Goal: Task Accomplishment & Management: Manage account settings

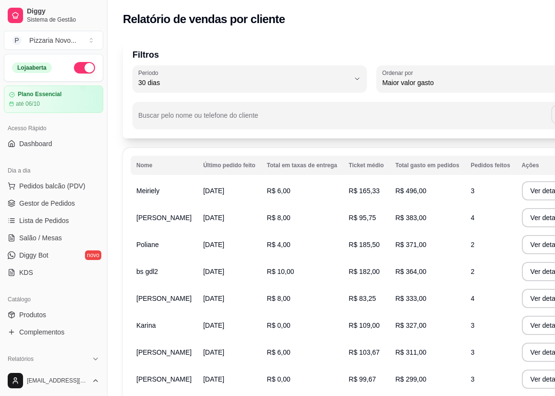
select select "30"
select select "HIGHEST_TOTAL_SPENT_WITH_ORDERS"
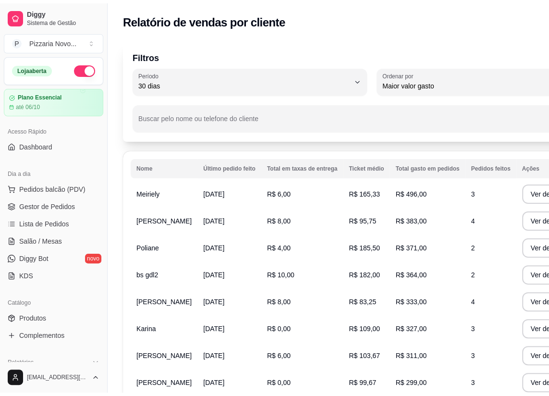
scroll to position [218, 0]
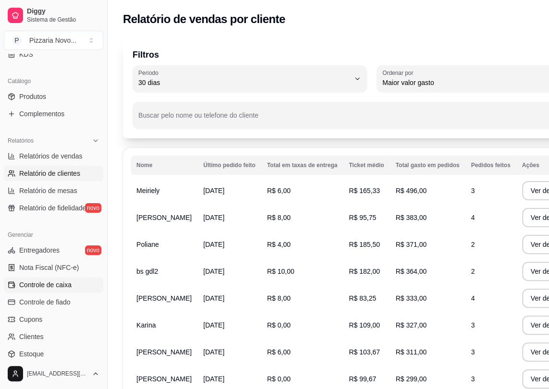
click at [54, 286] on span "Controle de caixa" at bounding box center [45, 285] width 52 height 10
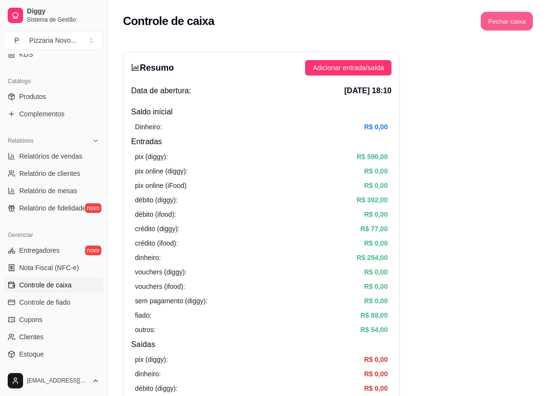
click at [518, 21] on button "Fechar caixa" at bounding box center [507, 21] width 52 height 19
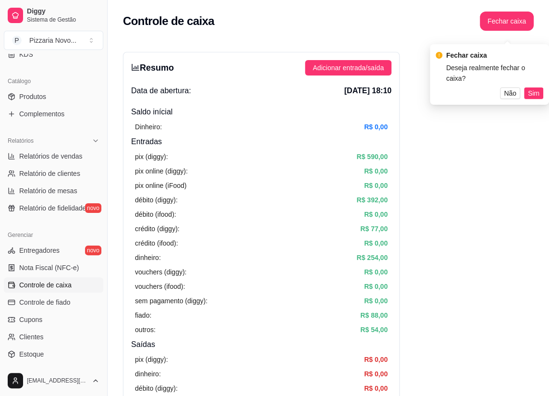
drag, startPoint x: 528, startPoint y: 79, endPoint x: 515, endPoint y: 42, distance: 38.6
click at [527, 87] on button "Sim" at bounding box center [533, 93] width 19 height 12
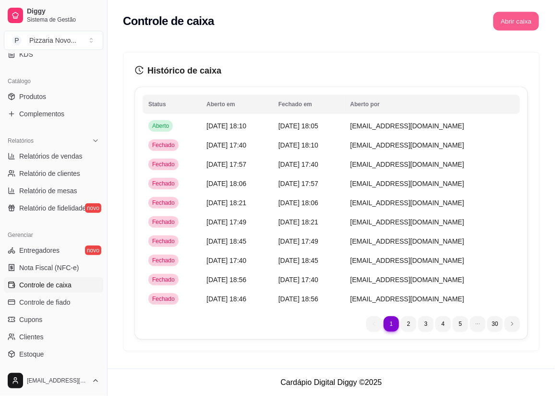
click at [511, 25] on button "Abrir caixa" at bounding box center [516, 21] width 46 height 19
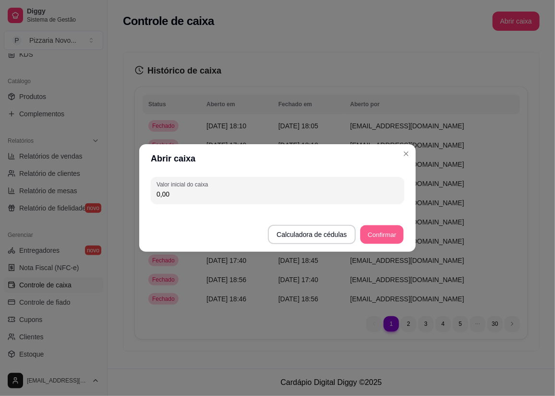
click at [384, 235] on button "Confirmar" at bounding box center [382, 234] width 44 height 19
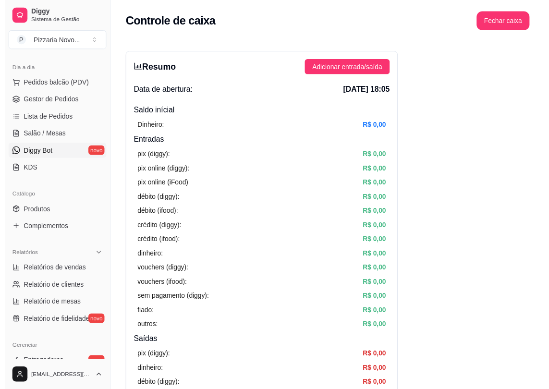
scroll to position [87, 0]
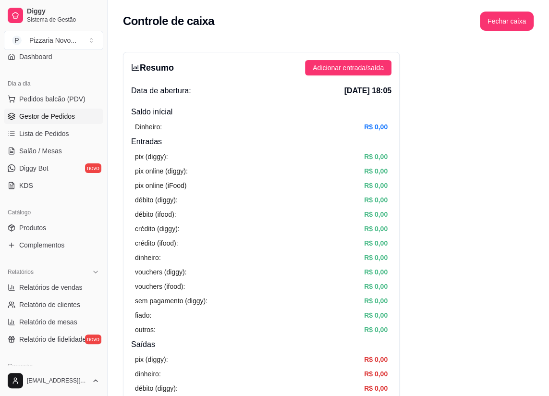
click at [70, 121] on link "Gestor de Pedidos" at bounding box center [53, 116] width 99 height 15
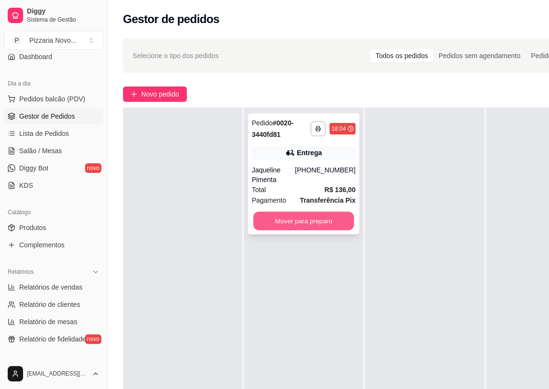
click at [309, 212] on button "Mover para preparo" at bounding box center [303, 221] width 101 height 19
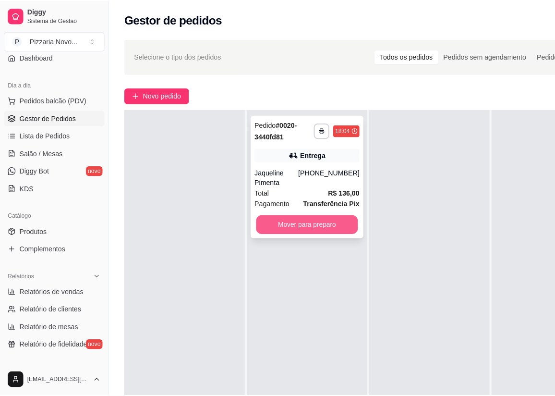
scroll to position [27, 0]
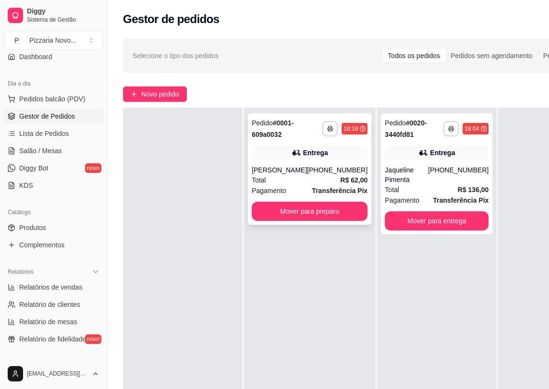
click at [303, 140] on div "**********" at bounding box center [309, 168] width 123 height 111
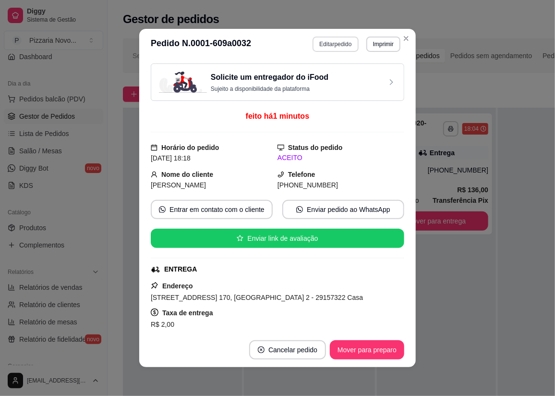
click at [340, 46] on button "Editar pedido" at bounding box center [336, 44] width 46 height 15
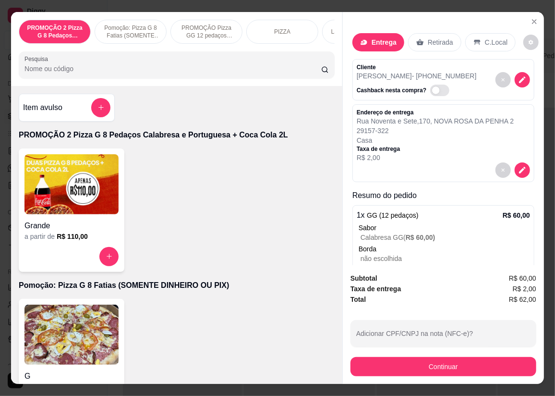
scroll to position [34, 0]
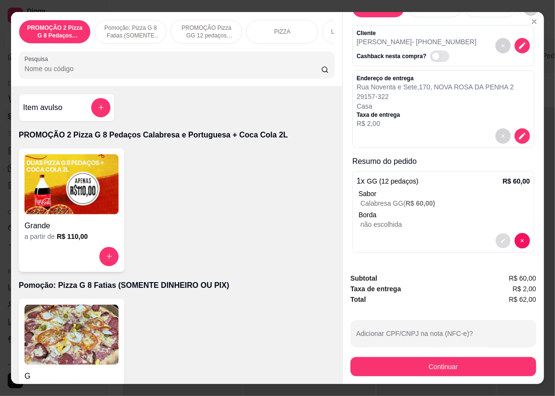
click at [496, 240] on button "decrease-product-quantity" at bounding box center [503, 240] width 15 height 15
click at [91, 109] on button "add-separate-item" at bounding box center [100, 107] width 19 height 19
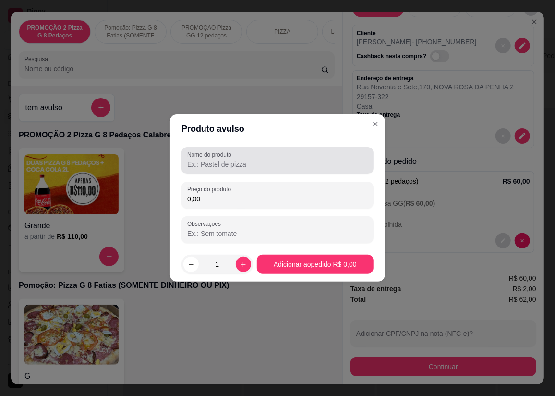
click at [192, 162] on input "Nome do produto" at bounding box center [277, 164] width 181 height 10
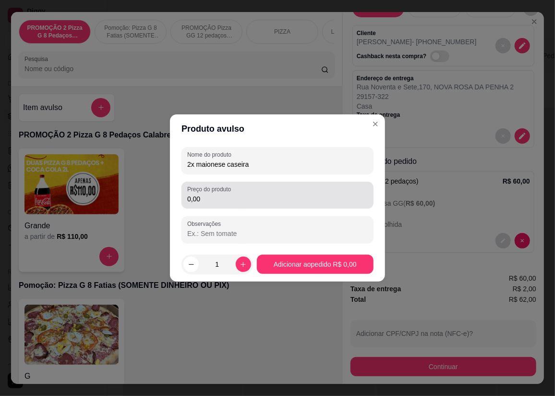
type input "2x maionese caseira"
click at [212, 201] on input "0,00" at bounding box center [277, 199] width 181 height 10
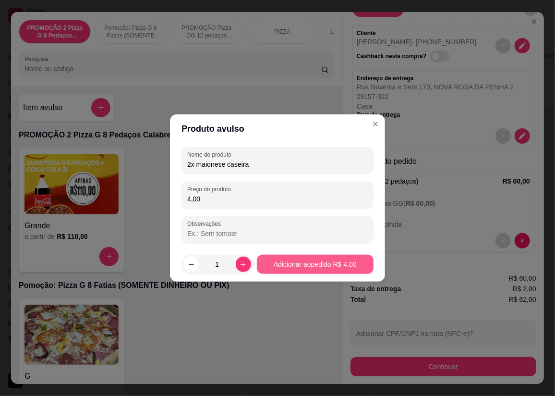
type input "4,00"
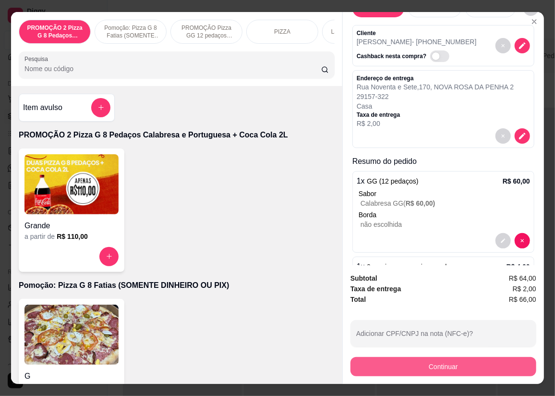
click at [413, 360] on button "Continuar" at bounding box center [444, 366] width 186 height 19
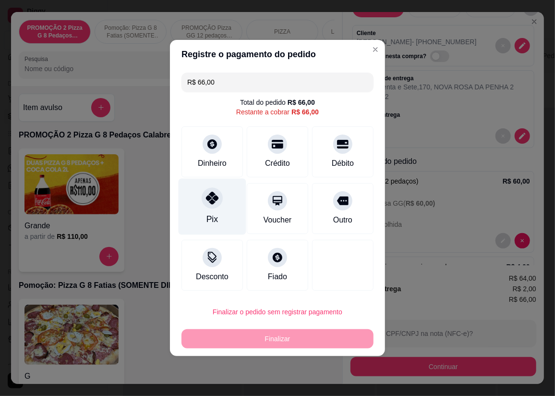
click at [219, 208] on div "Pix" at bounding box center [213, 207] width 68 height 56
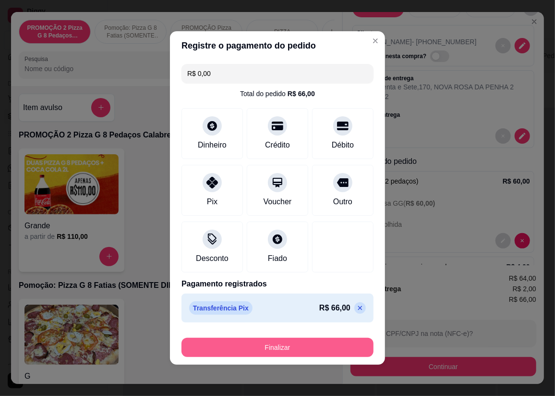
click at [276, 351] on button "Finalizar" at bounding box center [278, 347] width 192 height 19
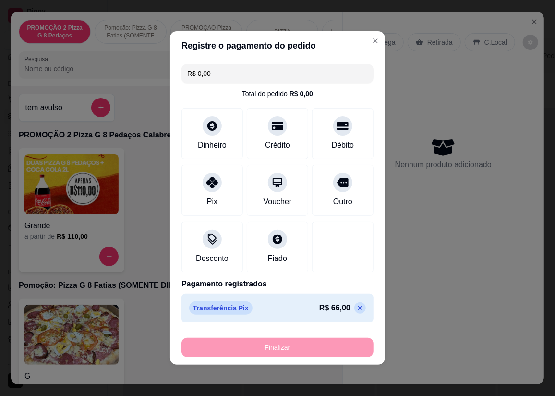
type input "-R$ 66,00"
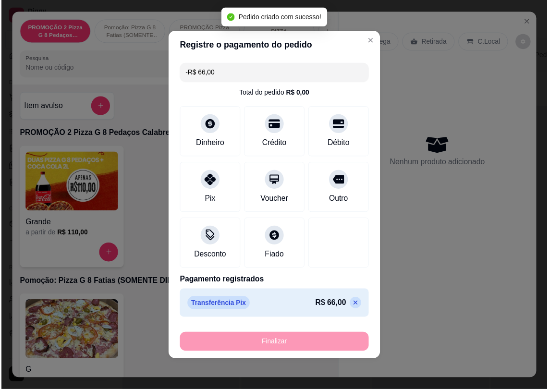
scroll to position [0, 0]
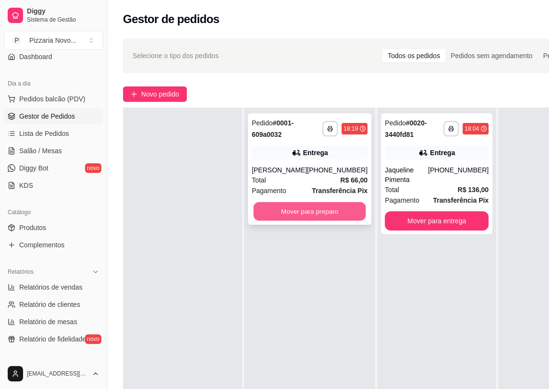
click at [317, 204] on button "Mover para preparo" at bounding box center [310, 211] width 112 height 19
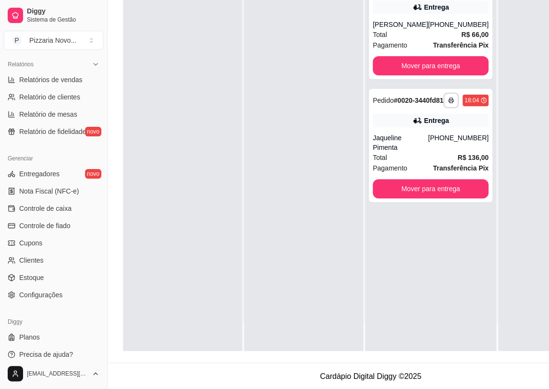
scroll to position [153, 0]
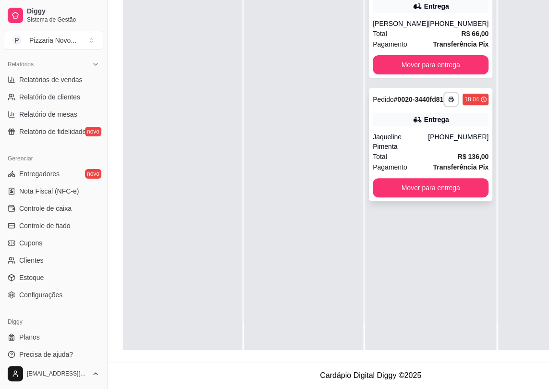
click at [413, 116] on icon at bounding box center [418, 120] width 10 height 10
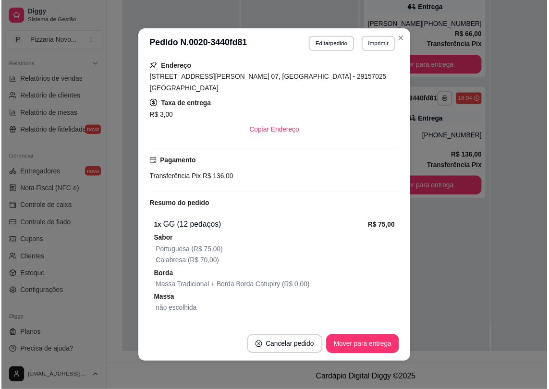
scroll to position [306, 0]
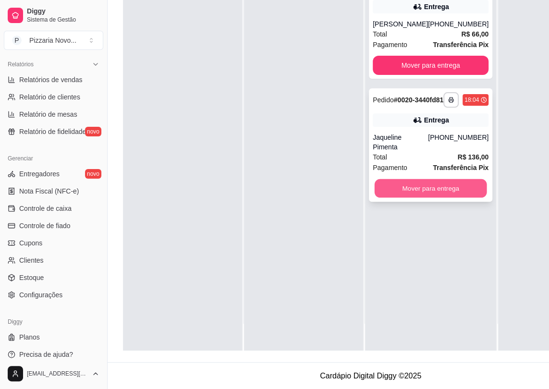
click at [439, 186] on button "Mover para entrega" at bounding box center [431, 188] width 112 height 19
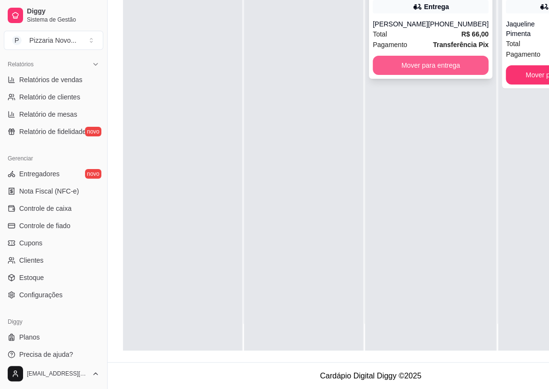
click at [451, 67] on button "Mover para entrega" at bounding box center [431, 65] width 116 height 19
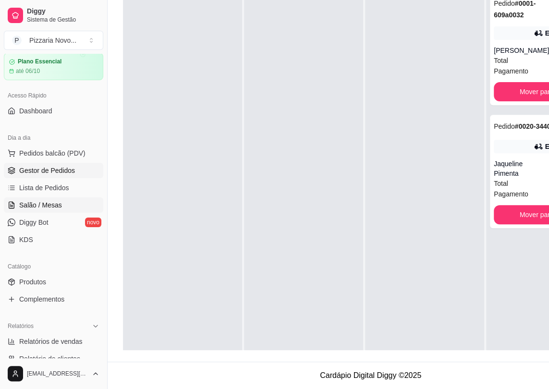
scroll to position [0, 0]
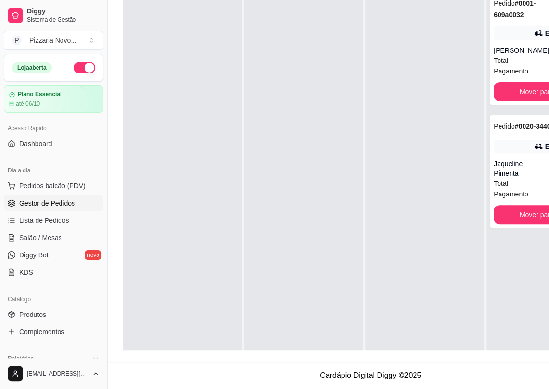
click at [193, 79] on div at bounding box center [182, 182] width 119 height 389
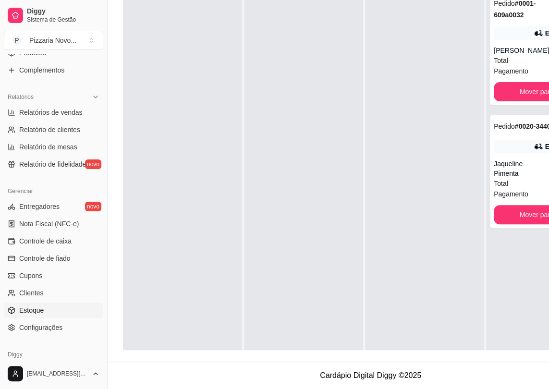
scroll to position [294, 0]
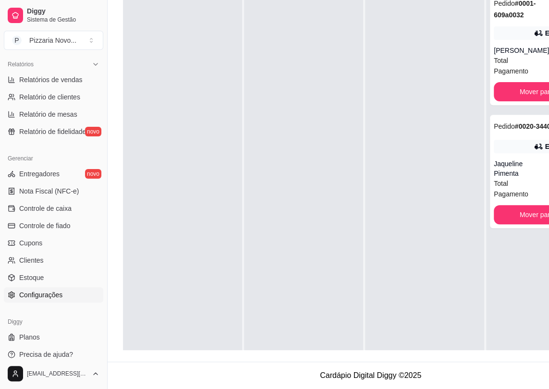
click at [37, 295] on span "Configurações" at bounding box center [40, 295] width 43 height 10
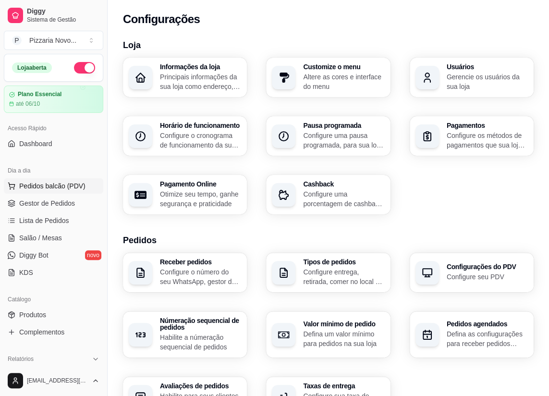
click at [46, 183] on span "Pedidos balcão (PDV)" at bounding box center [52, 186] width 66 height 10
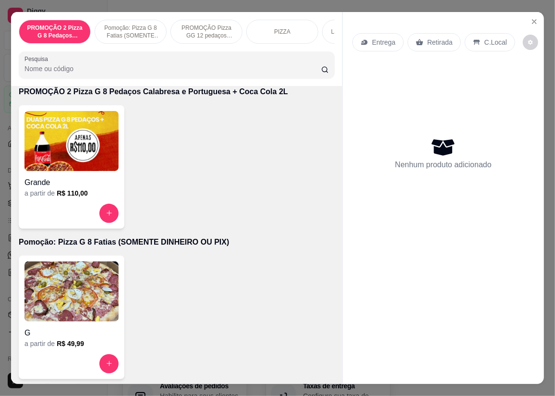
scroll to position [131, 0]
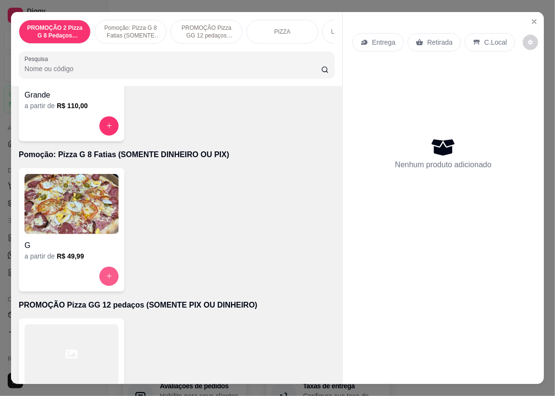
click at [101, 280] on button "increase-product-quantity" at bounding box center [108, 276] width 19 height 19
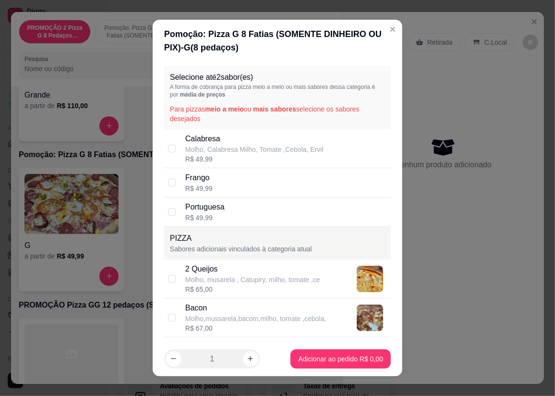
drag, startPoint x: 208, startPoint y: 152, endPoint x: 207, endPoint y: 172, distance: 19.7
click at [208, 160] on div "Calabresa Molho, Calabresa Milho, Tomate ,Cebola, Ervil R$ 49,99" at bounding box center [254, 148] width 138 height 31
checkbox input "true"
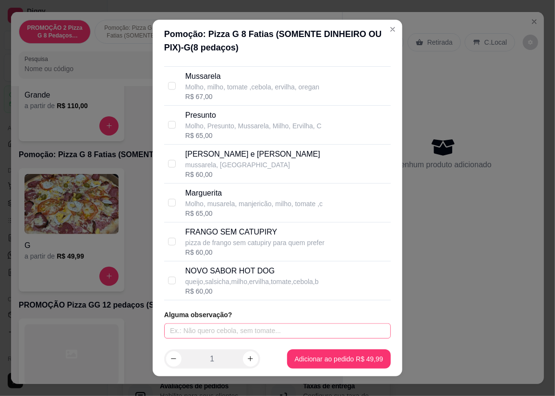
scroll to position [11, 0]
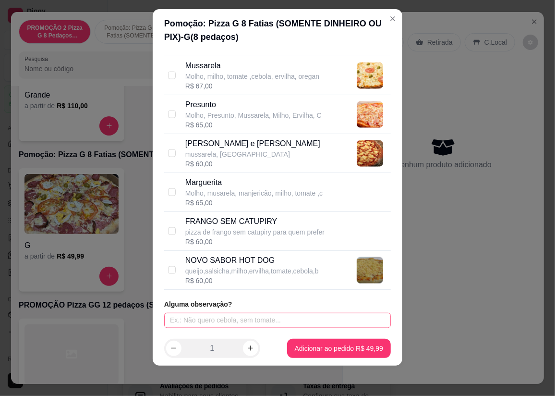
click at [195, 328] on div "Selecione até 2 sabor(es) A forma de cobrança para pizza meio a meio ou mais sa…" at bounding box center [278, 191] width 250 height 280
click at [195, 317] on input "text" at bounding box center [277, 320] width 227 height 15
type input "sem milho ervilha e tomate"
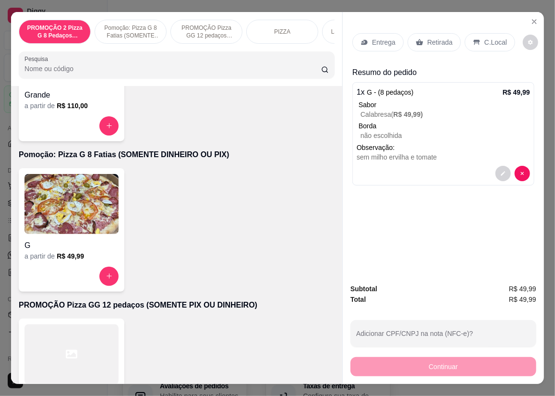
click at [380, 38] on p "Entrega" at bounding box center [384, 42] width 24 height 10
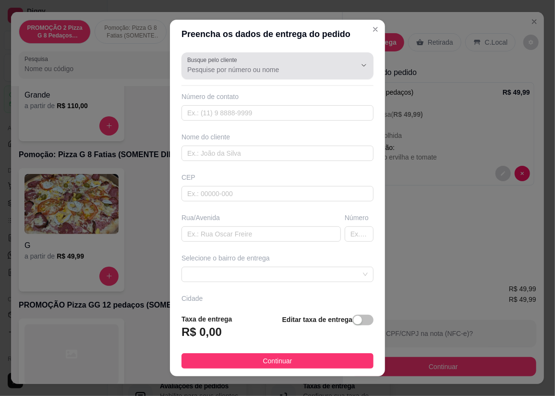
click at [240, 65] on input "Busque pelo cliente" at bounding box center [264, 70] width 154 height 10
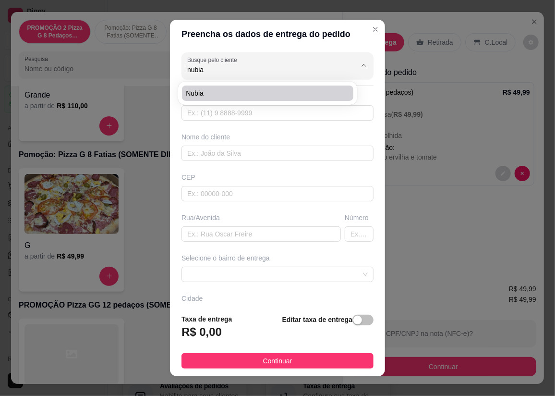
click at [188, 93] on span "Nubia" at bounding box center [263, 93] width 154 height 10
type input "Nubia"
type input "27996293922"
type input "Nubia"
type input "29157416"
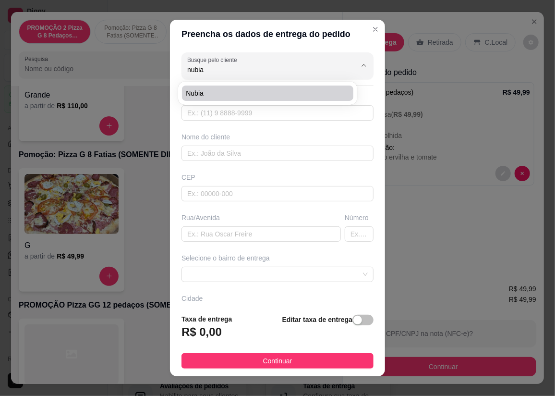
type input "Rua Dezoito"
type input "340"
type input "CARIACICA"
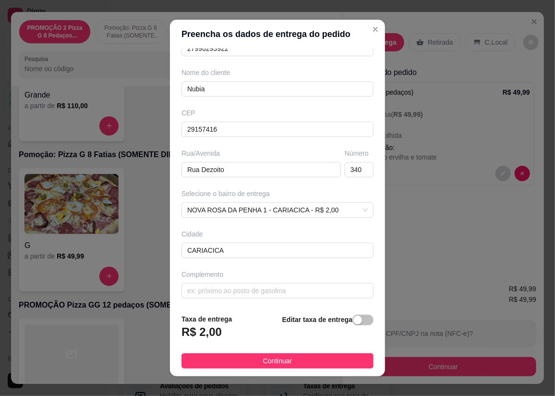
scroll to position [65, 0]
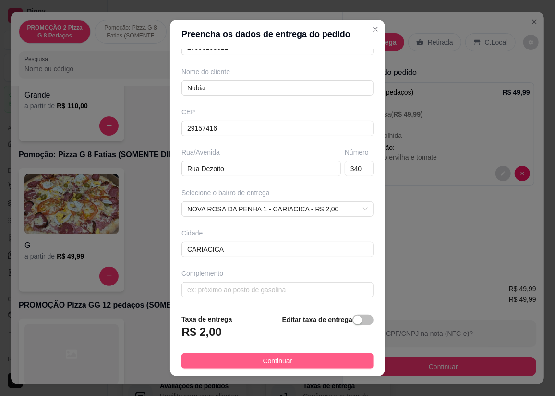
click at [277, 356] on span "Continuar" at bounding box center [277, 360] width 29 height 11
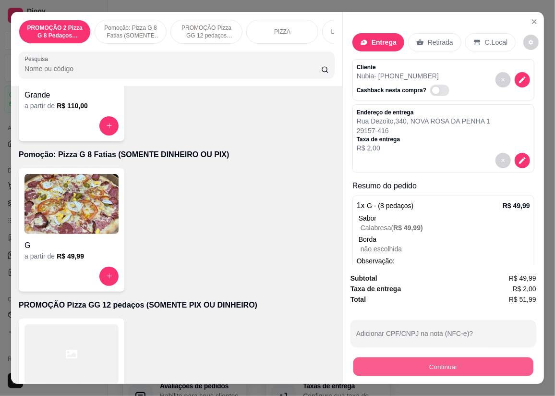
click at [359, 364] on button "Continuar" at bounding box center [444, 366] width 180 height 19
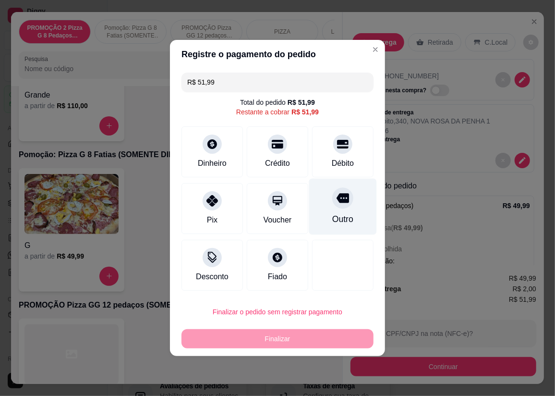
click at [343, 188] on div "Outro" at bounding box center [343, 207] width 68 height 56
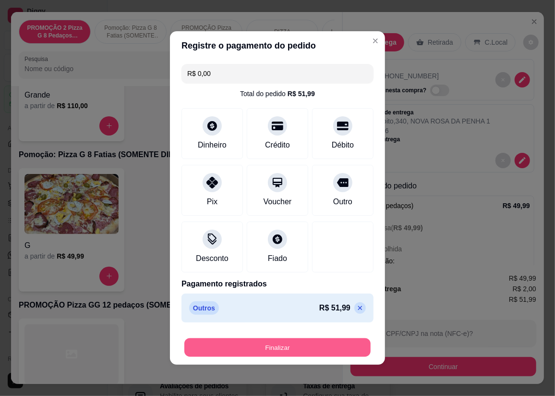
click at [351, 343] on button "Finalizar" at bounding box center [277, 347] width 186 height 19
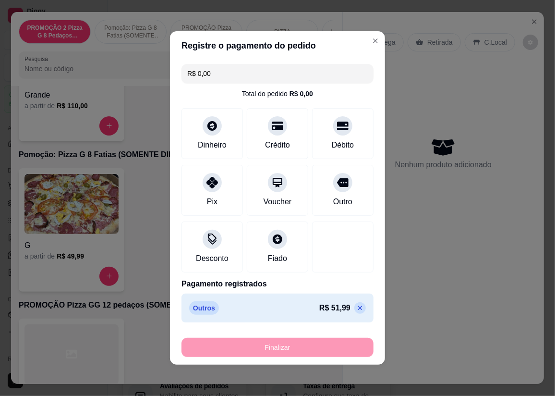
type input "-R$ 51,99"
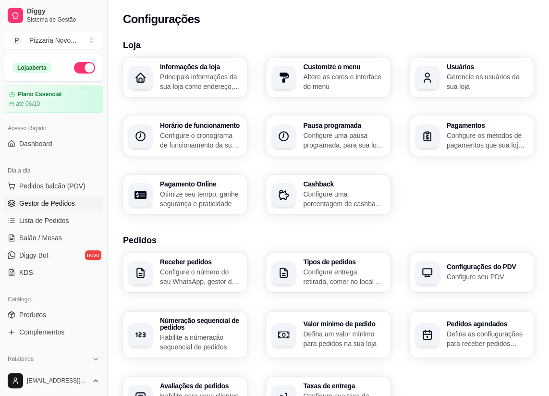
click at [34, 207] on span "Gestor de Pedidos" at bounding box center [47, 203] width 56 height 10
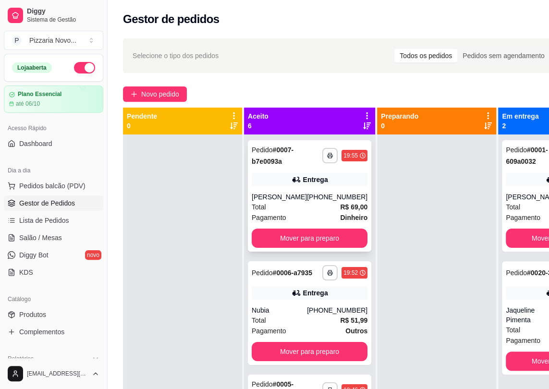
click at [310, 192] on div "[PHONE_NUMBER]" at bounding box center [337, 197] width 61 height 10
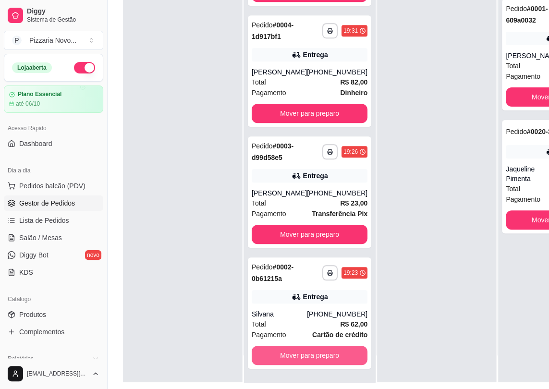
scroll to position [131, 0]
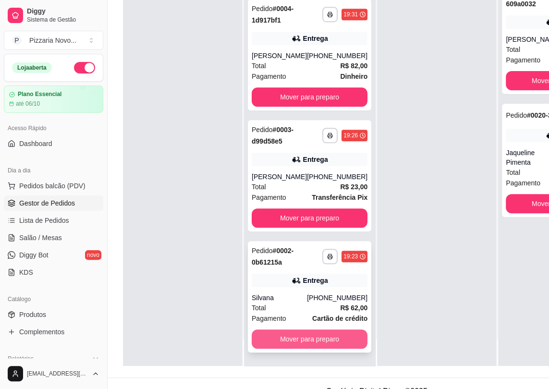
click at [306, 334] on button "Mover para preparo" at bounding box center [310, 339] width 116 height 19
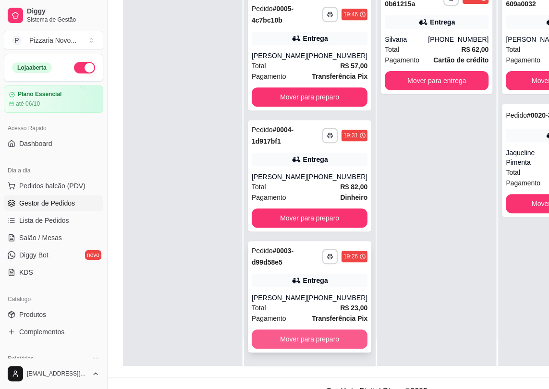
click at [306, 342] on button "Mover para preparo" at bounding box center [310, 339] width 116 height 19
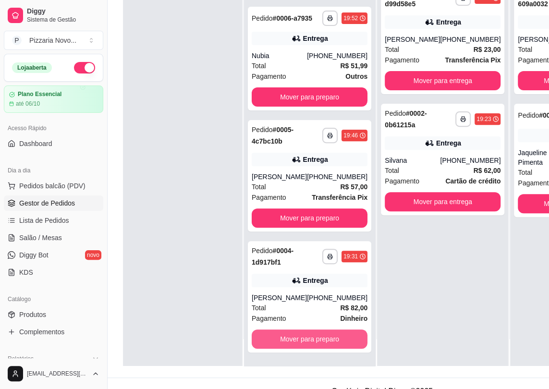
scroll to position [107, 0]
click at [304, 342] on button "Mover para preparo" at bounding box center [310, 339] width 116 height 19
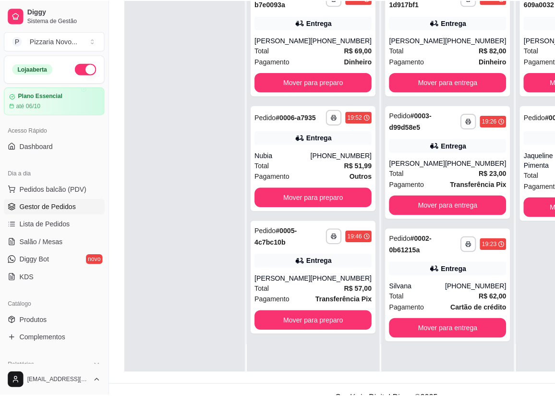
scroll to position [0, 0]
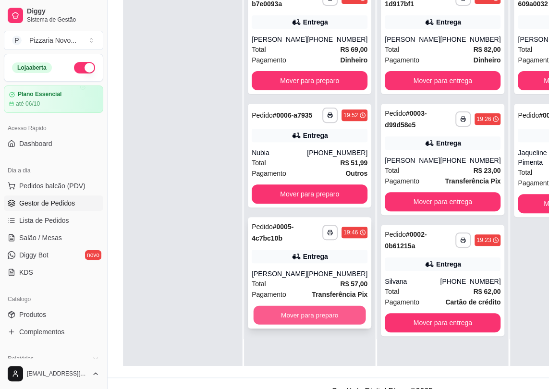
click at [304, 325] on button "Mover para preparo" at bounding box center [310, 315] width 112 height 19
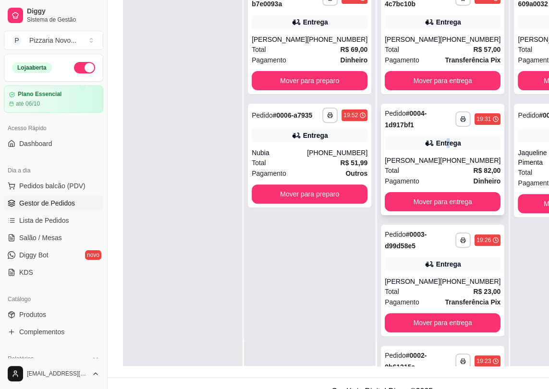
click at [436, 148] on div "Entrega" at bounding box center [448, 143] width 25 height 10
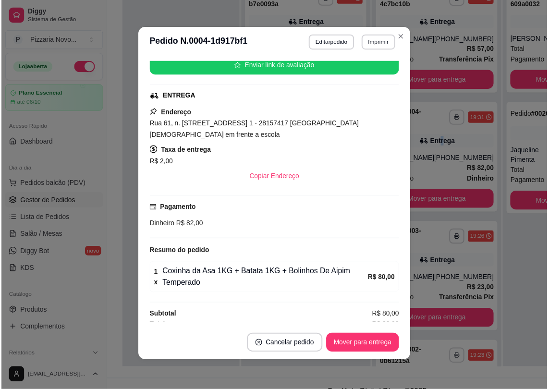
scroll to position [178, 0]
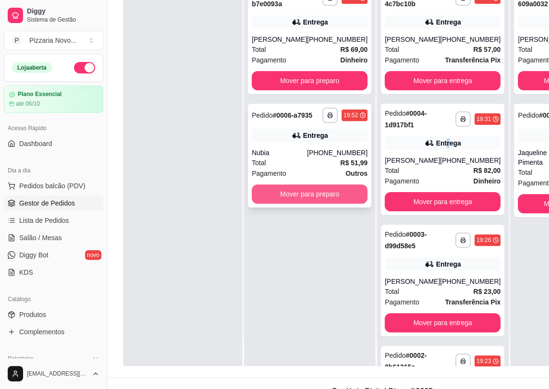
click at [316, 204] on button "Mover para preparo" at bounding box center [310, 193] width 116 height 19
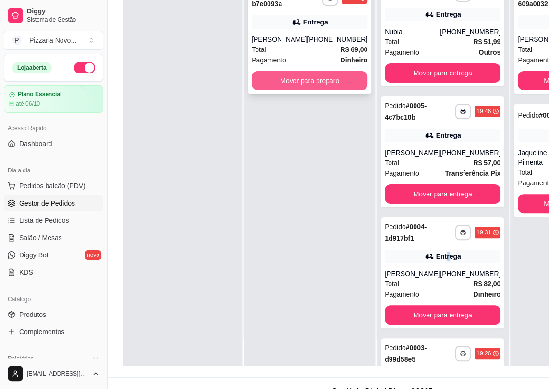
click at [288, 82] on button "Mover para preparo" at bounding box center [310, 80] width 116 height 19
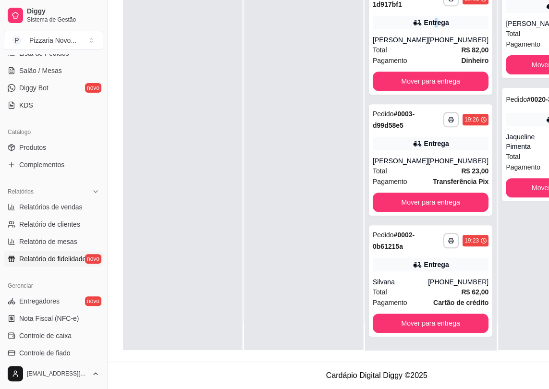
scroll to position [174, 0]
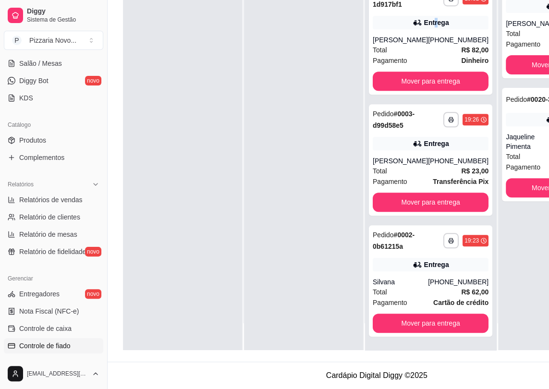
click at [59, 342] on span "Controle de fiado" at bounding box center [44, 346] width 51 height 10
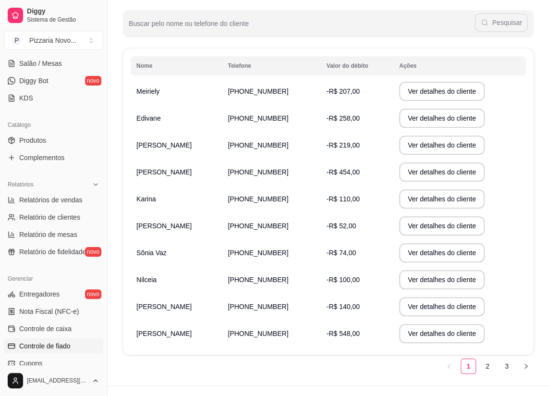
scroll to position [131, 0]
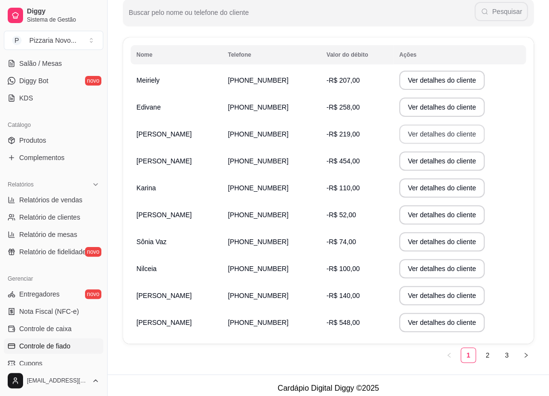
click at [417, 131] on button "Ver detalhes do cliente" at bounding box center [442, 133] width 86 height 19
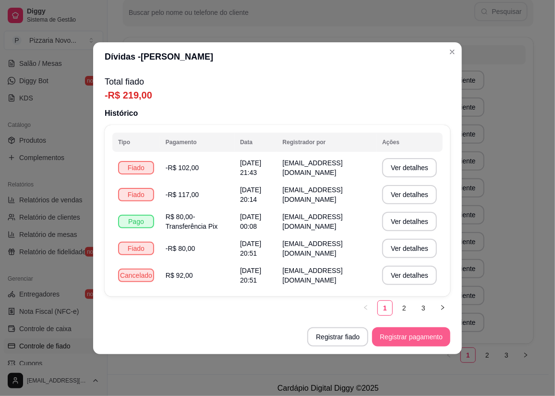
click at [424, 343] on button "Registrar pagamento" at bounding box center [411, 336] width 78 height 19
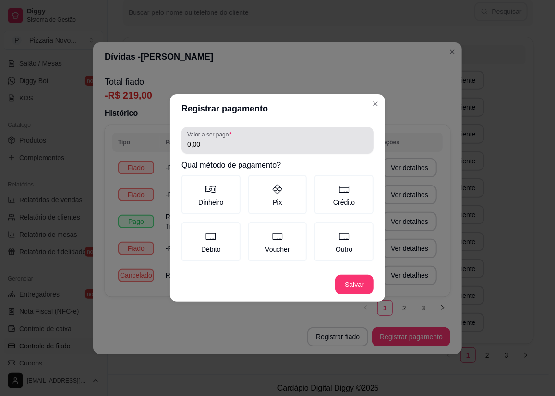
click at [281, 138] on div "0,00" at bounding box center [277, 140] width 181 height 19
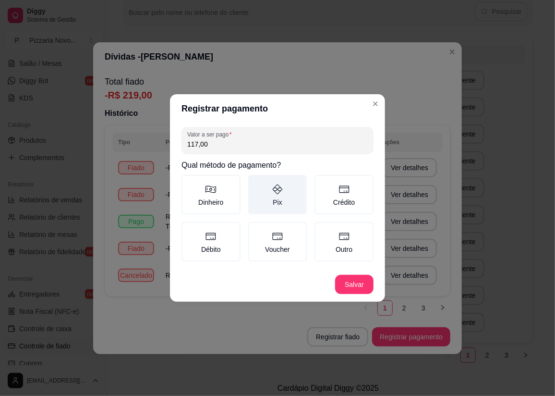
type input "117,00"
click at [278, 190] on icon at bounding box center [278, 189] width 10 height 10
click at [256, 182] on button "Pix" at bounding box center [252, 178] width 8 height 8
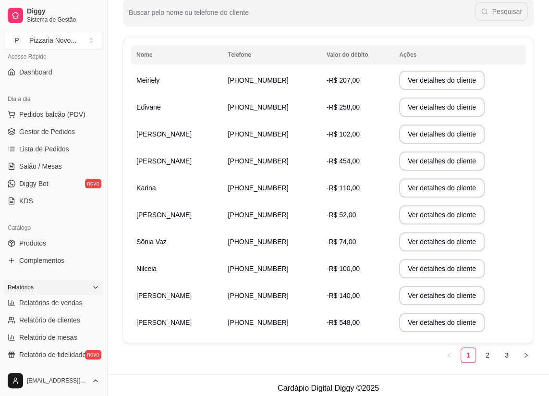
scroll to position [0, 0]
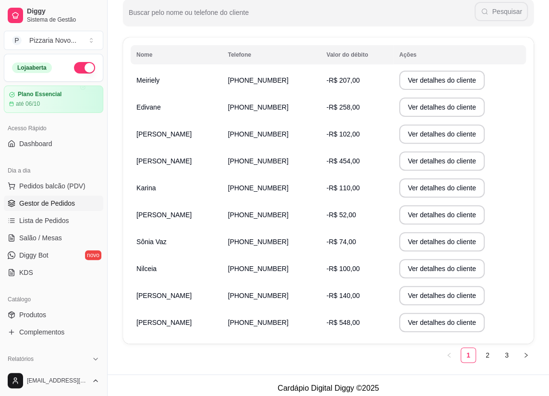
click at [66, 204] on span "Gestor de Pedidos" at bounding box center [47, 203] width 56 height 10
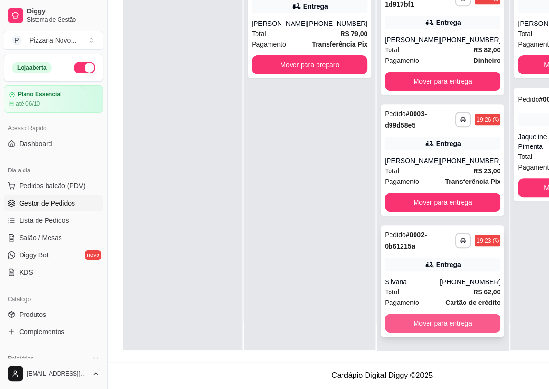
scroll to position [27, 0]
click at [442, 318] on button "Mover para entrega" at bounding box center [443, 323] width 112 height 19
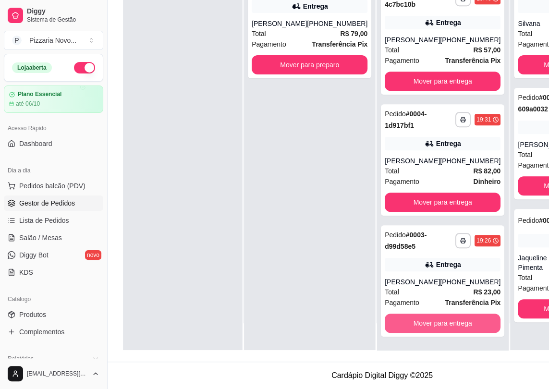
scroll to position [229, 0]
click at [450, 319] on button "Mover para entrega" at bounding box center [443, 323] width 112 height 19
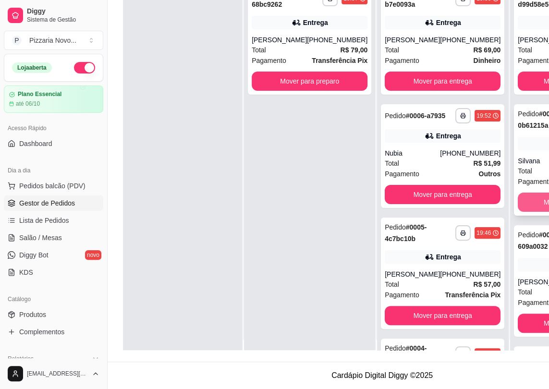
scroll to position [0, 0]
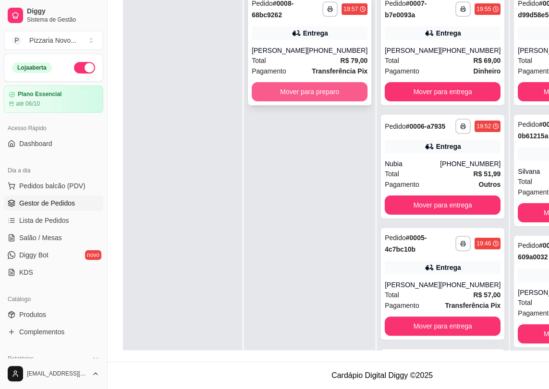
click at [323, 89] on button "Mover para preparo" at bounding box center [310, 91] width 116 height 19
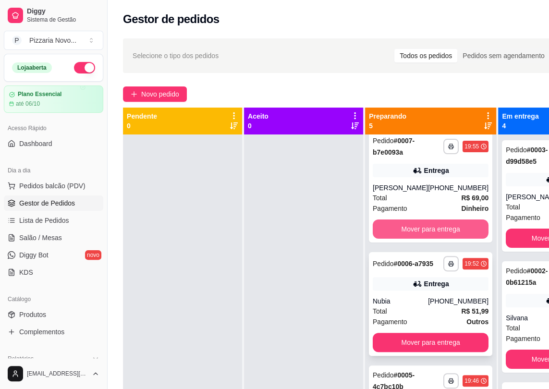
scroll to position [174, 0]
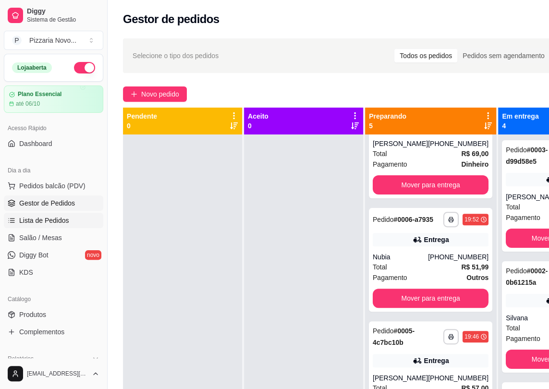
click at [64, 217] on span "Lista de Pedidos" at bounding box center [44, 221] width 50 height 10
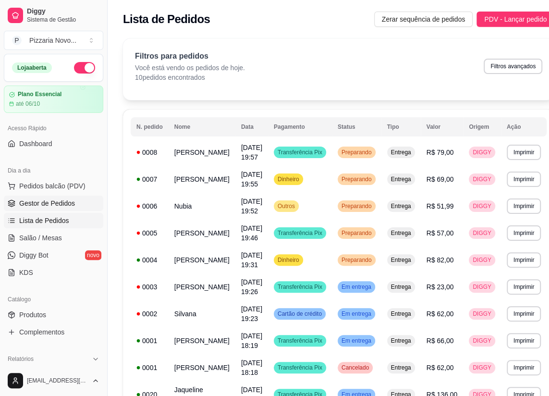
click at [64, 198] on span "Gestor de Pedidos" at bounding box center [47, 203] width 56 height 10
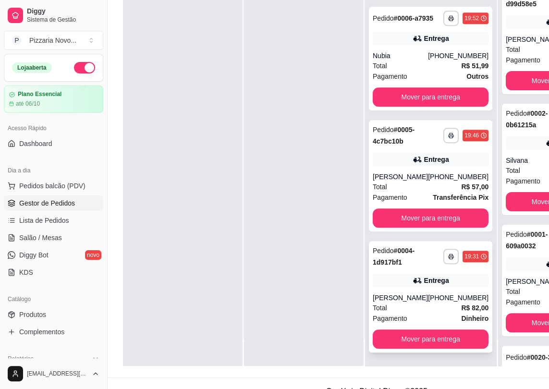
scroll to position [27, 0]
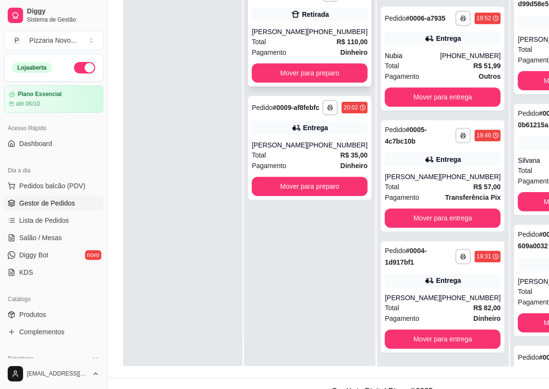
click at [308, 19] on div "Retirada" at bounding box center [315, 15] width 27 height 10
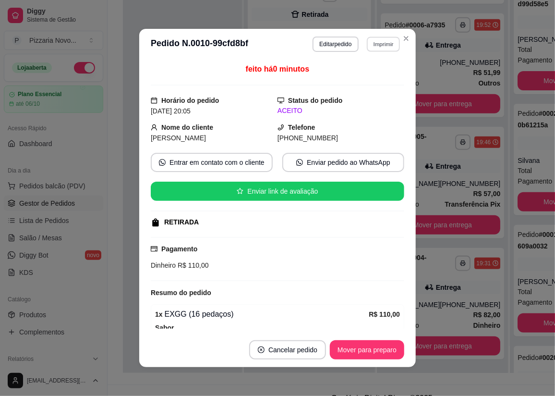
click at [380, 43] on button "Imprimir" at bounding box center [383, 44] width 33 height 15
click at [391, 38] on button "Imprimir" at bounding box center [383, 44] width 33 height 15
click at [344, 44] on button "Editar pedido" at bounding box center [336, 44] width 45 height 15
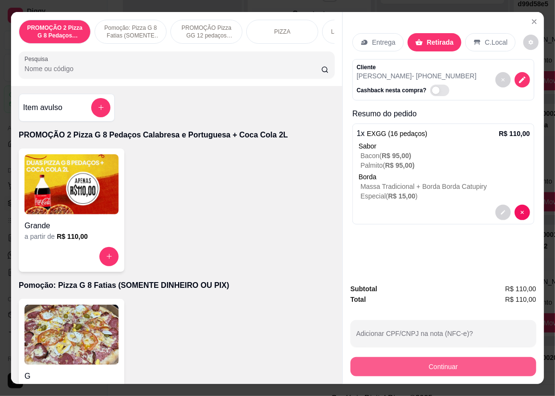
click at [374, 365] on button "Continuar" at bounding box center [444, 366] width 186 height 19
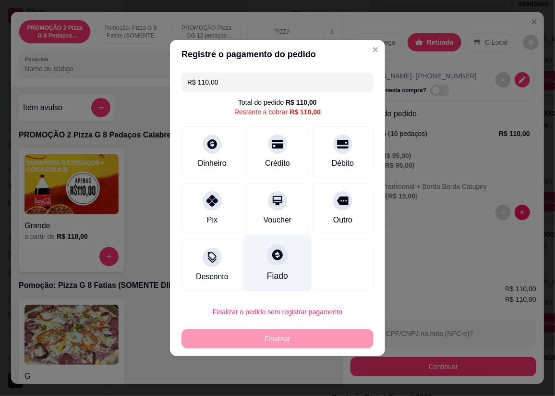
click at [264, 256] on div "Fiado" at bounding box center [278, 263] width 68 height 56
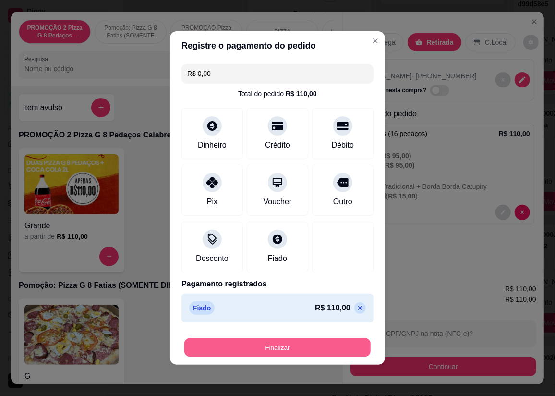
click at [286, 348] on button "Finalizar" at bounding box center [277, 347] width 186 height 19
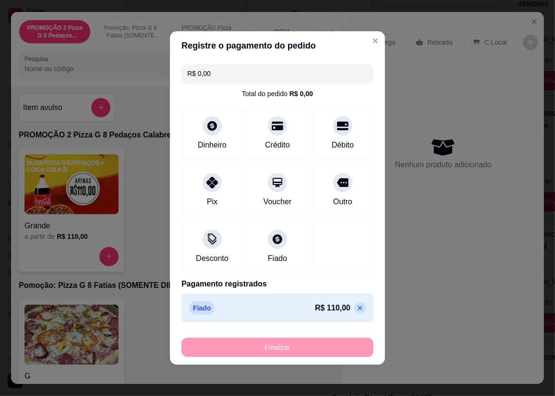
type input "-R$ 110,00"
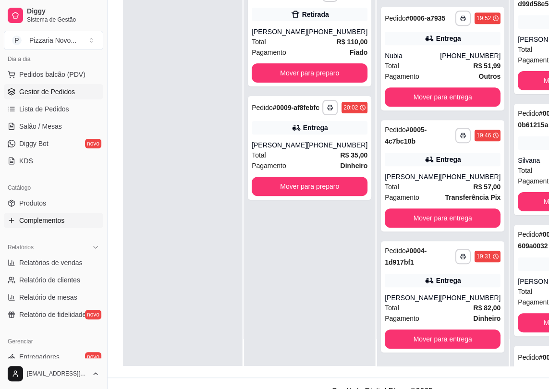
scroll to position [174, 0]
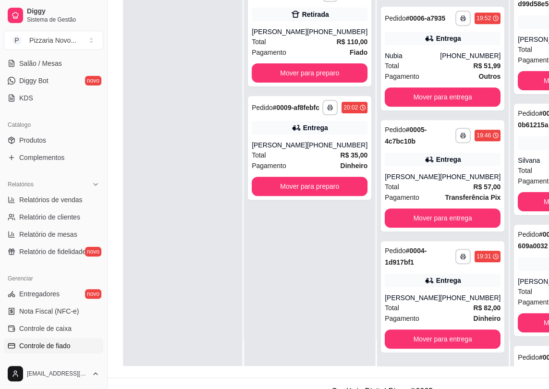
click at [71, 349] on link "Controle de fiado" at bounding box center [53, 345] width 99 height 15
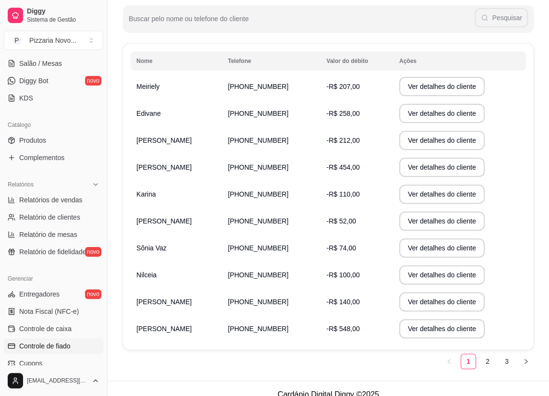
scroll to position [131, 0]
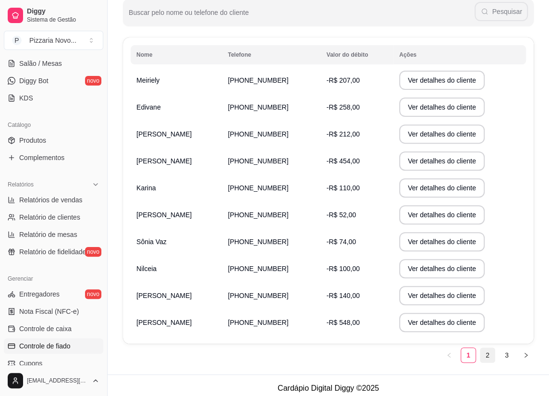
click at [489, 357] on link "2" at bounding box center [487, 355] width 14 height 14
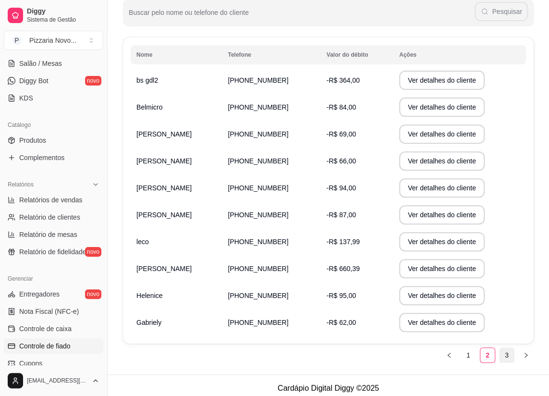
click at [504, 353] on link "3" at bounding box center [507, 355] width 14 height 14
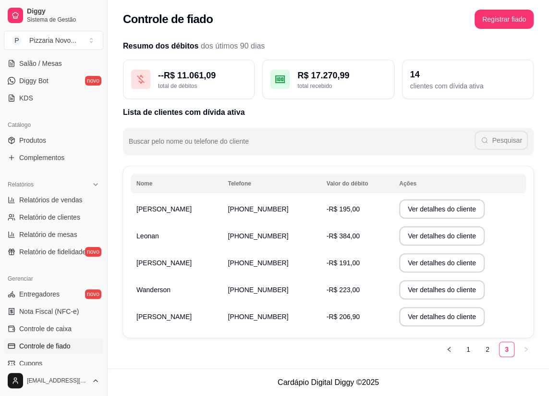
scroll to position [1, 0]
click at [468, 351] on link "1" at bounding box center [468, 350] width 14 height 14
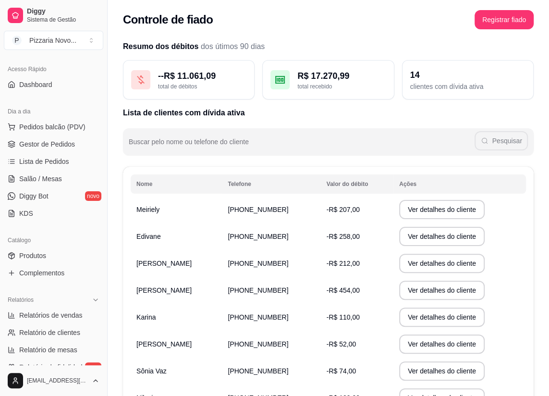
scroll to position [0, 0]
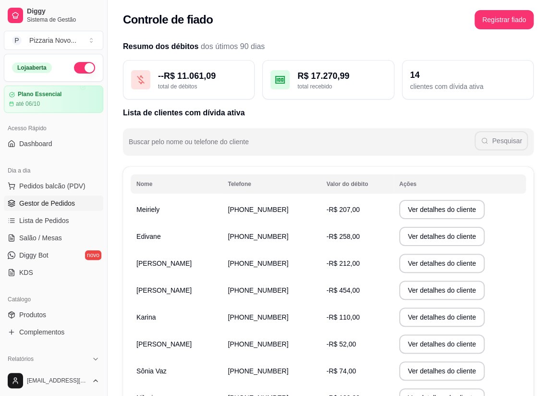
click at [65, 204] on span "Gestor de Pedidos" at bounding box center [47, 203] width 56 height 10
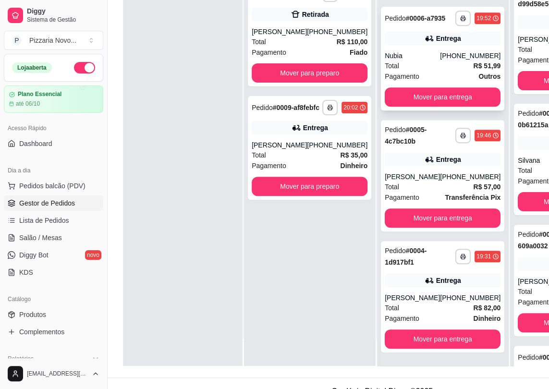
scroll to position [153, 0]
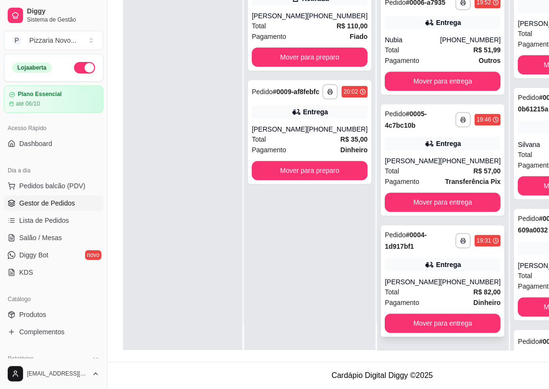
click at [400, 239] on div "Pedido # 0004-1d917bf1" at bounding box center [420, 240] width 71 height 23
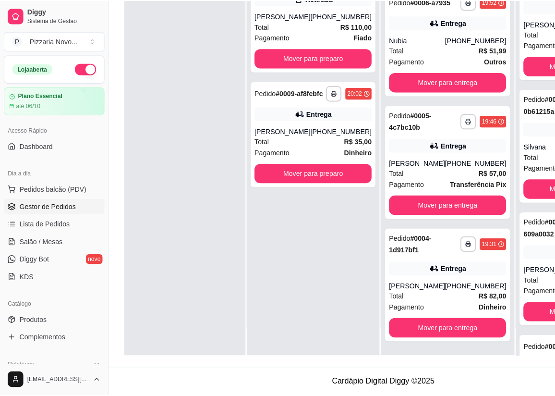
scroll to position [146, 0]
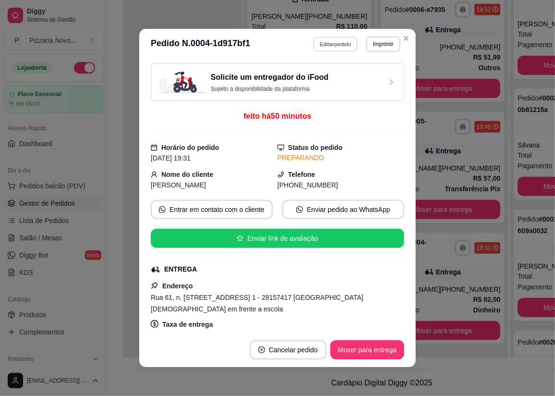
click at [345, 43] on button "Editar pedido" at bounding box center [336, 44] width 45 height 15
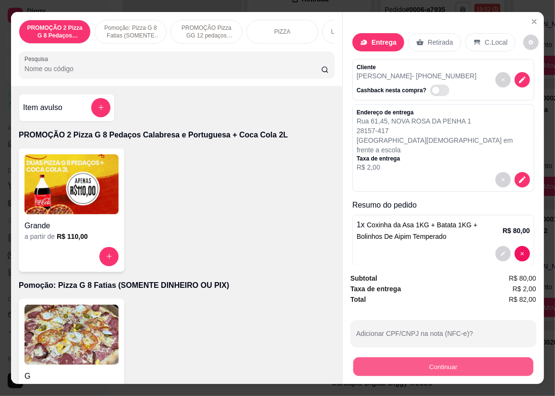
click at [394, 362] on button "Continuar" at bounding box center [444, 366] width 180 height 19
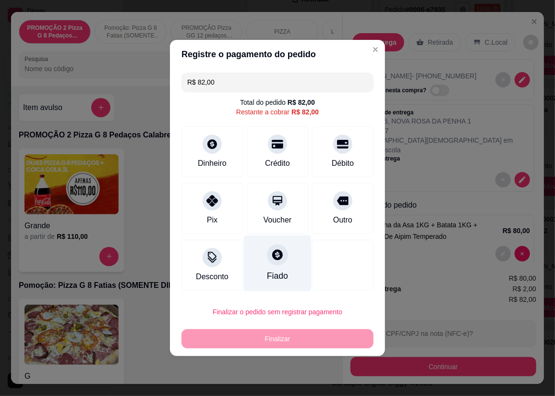
click at [270, 274] on div "Fiado" at bounding box center [277, 276] width 21 height 12
type input "R$ 0,00"
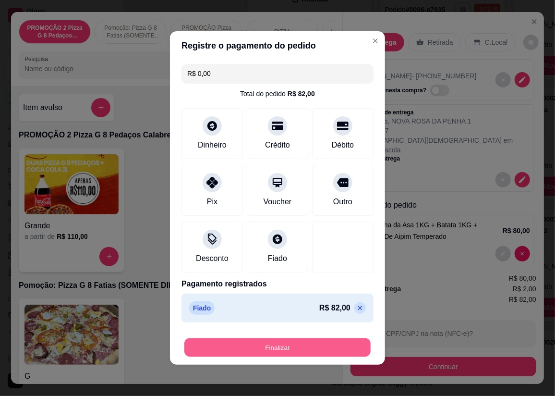
click at [286, 342] on button "Finalizar" at bounding box center [277, 347] width 186 height 19
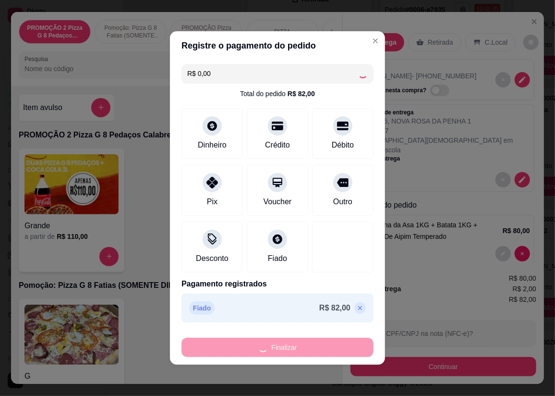
type input "0"
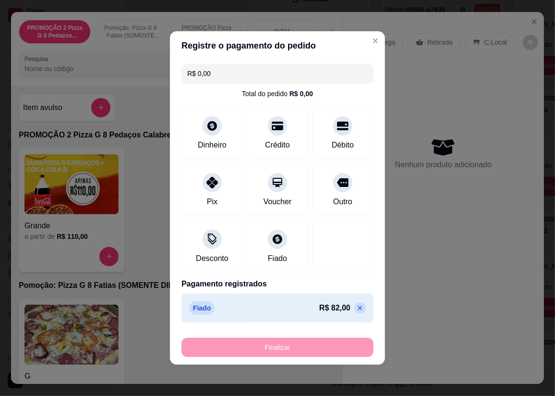
type input "-R$ 82,00"
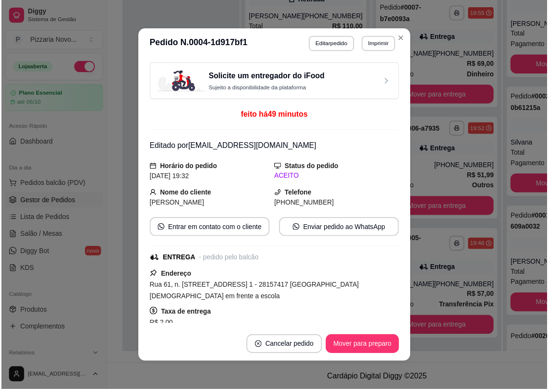
scroll to position [107, 0]
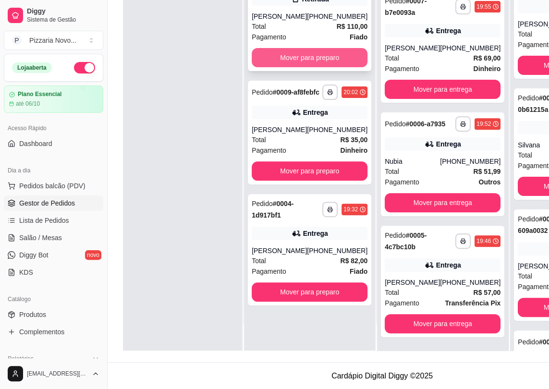
click at [303, 67] on button "Mover para preparo" at bounding box center [310, 57] width 116 height 19
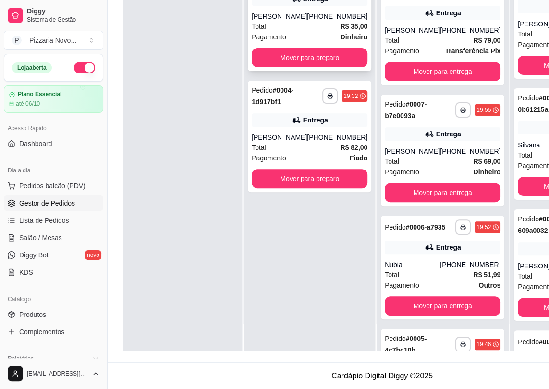
scroll to position [229, 0]
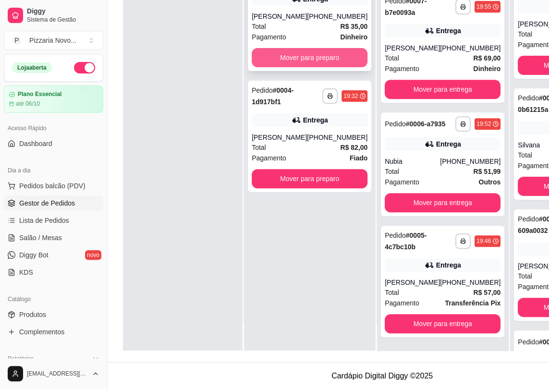
click at [296, 67] on button "Mover para preparo" at bounding box center [310, 57] width 116 height 19
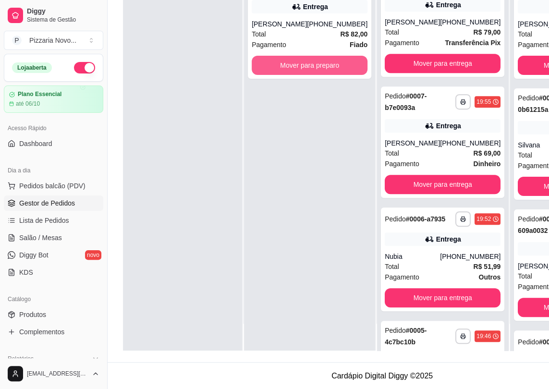
scroll to position [350, 0]
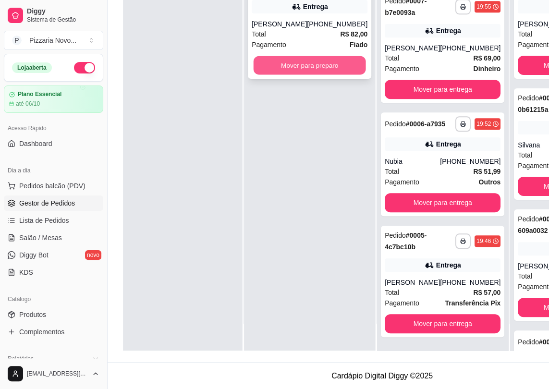
click at [294, 72] on button "Mover para preparo" at bounding box center [310, 65] width 112 height 19
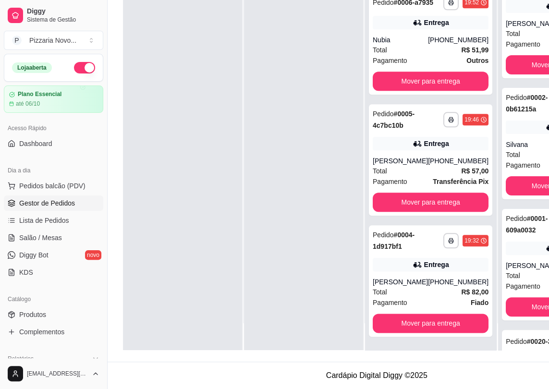
scroll to position [153, 0]
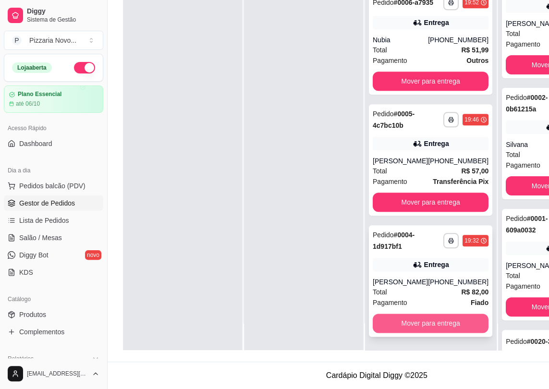
click at [445, 325] on button "Mover para entrega" at bounding box center [431, 323] width 116 height 19
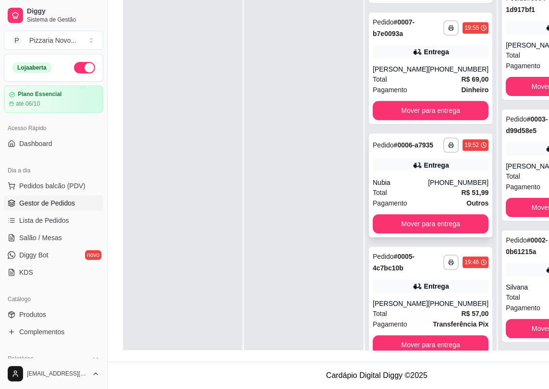
scroll to position [27, 0]
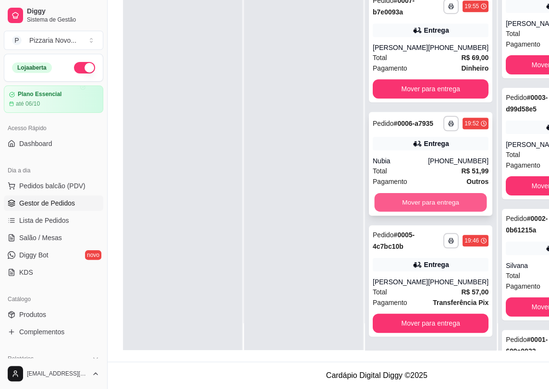
click at [467, 193] on button "Mover para entrega" at bounding box center [431, 202] width 112 height 19
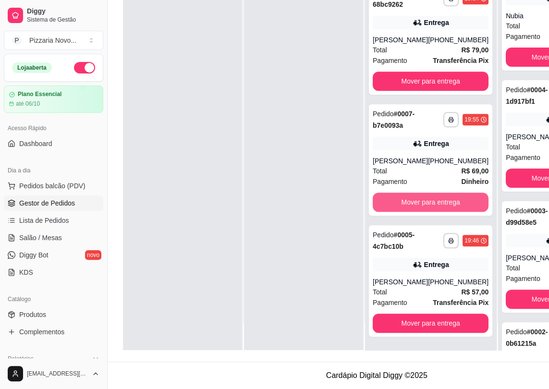
scroll to position [229, 0]
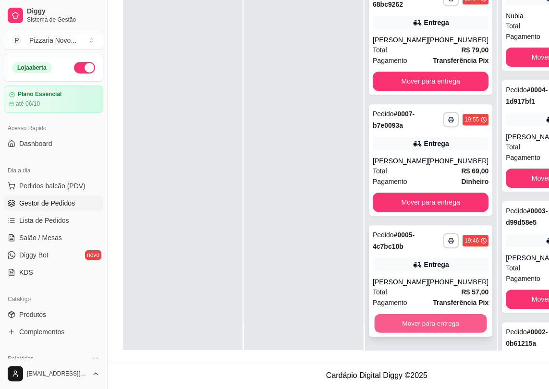
click at [428, 324] on button "Mover para entrega" at bounding box center [431, 323] width 112 height 19
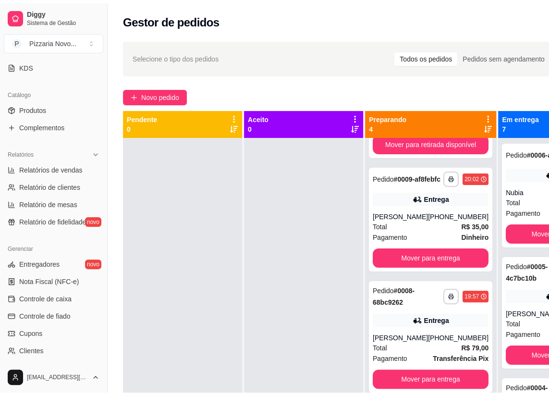
scroll to position [262, 0]
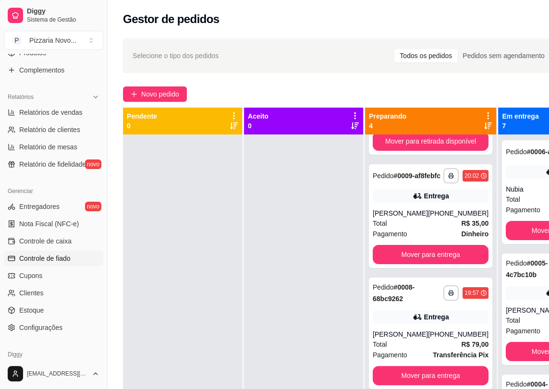
click at [74, 260] on link "Controle de fiado" at bounding box center [53, 258] width 99 height 15
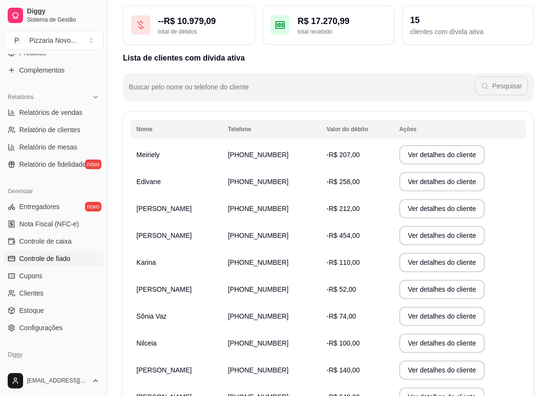
scroll to position [136, 0]
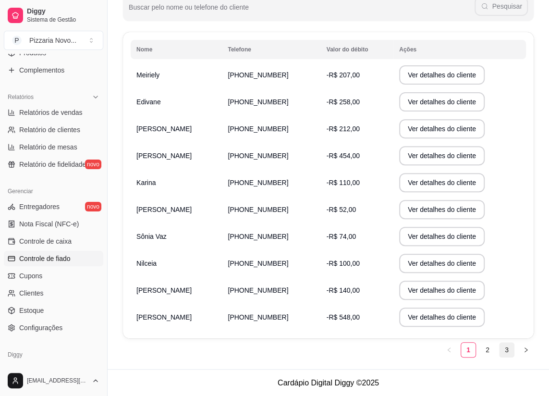
click at [501, 345] on link "3" at bounding box center [507, 350] width 14 height 14
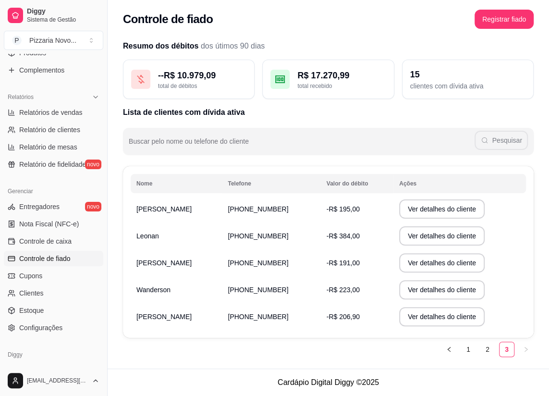
scroll to position [1, 0]
click at [432, 266] on button "Ver detalhes do cliente" at bounding box center [442, 263] width 86 height 19
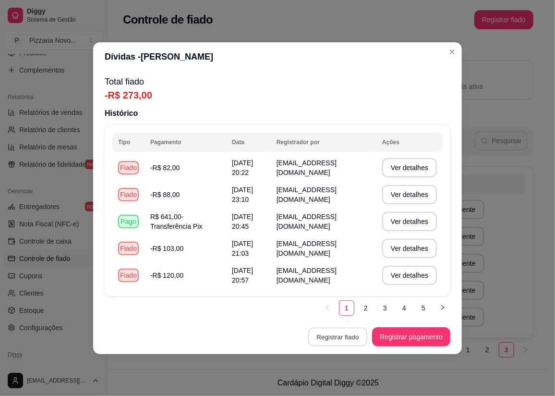
click at [358, 336] on button "Registrar fiado" at bounding box center [337, 336] width 59 height 19
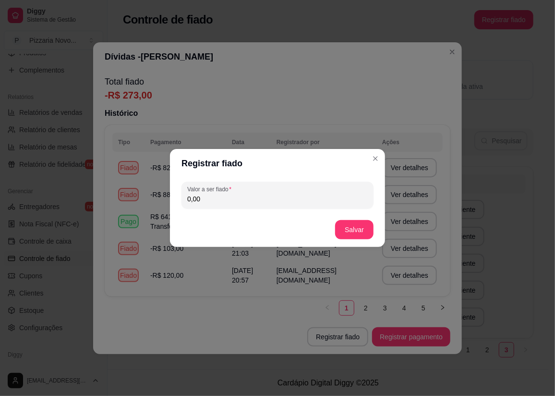
click at [317, 194] on input "0,00" at bounding box center [277, 199] width 181 height 10
type input "112,00"
click at [350, 225] on button "Salvar" at bounding box center [354, 229] width 38 height 19
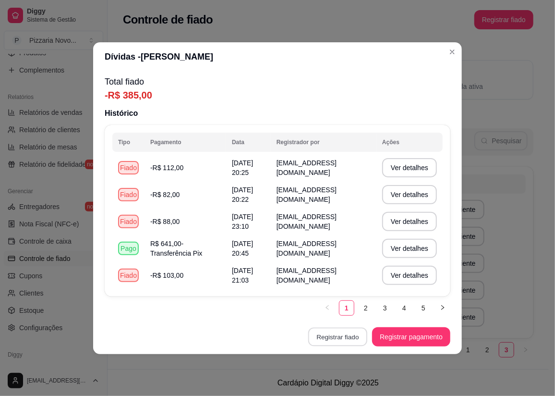
click at [355, 334] on button "Registrar fiado" at bounding box center [337, 336] width 59 height 19
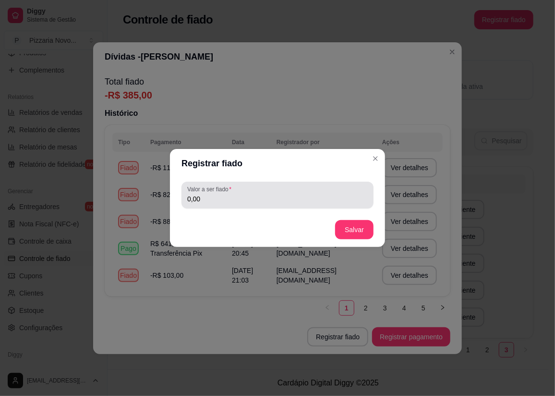
click at [261, 200] on input "0,00" at bounding box center [277, 199] width 181 height 10
click at [269, 192] on div "0,00" at bounding box center [277, 194] width 181 height 19
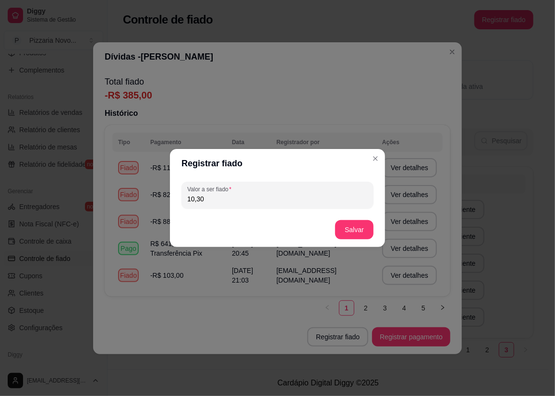
type input "103,00"
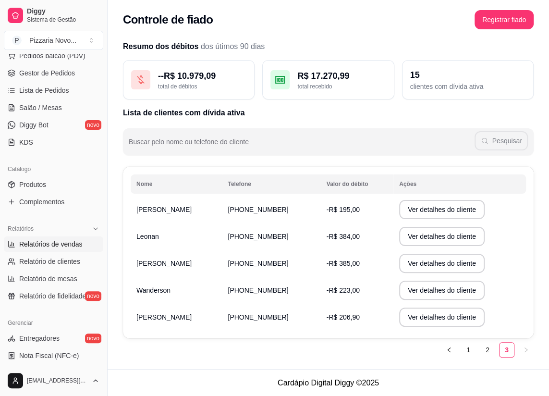
scroll to position [0, 0]
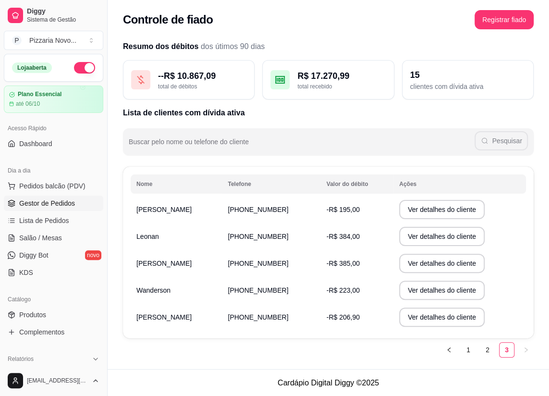
click at [51, 202] on span "Gestor de Pedidos" at bounding box center [47, 203] width 56 height 10
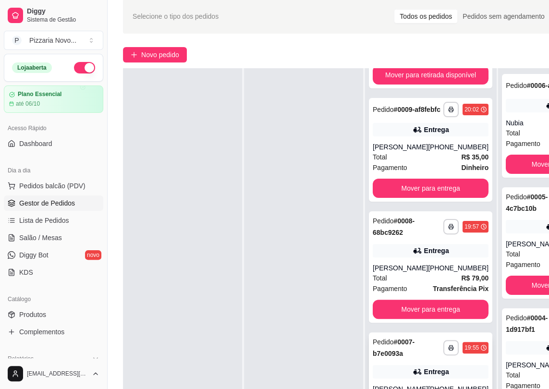
scroll to position [153, 0]
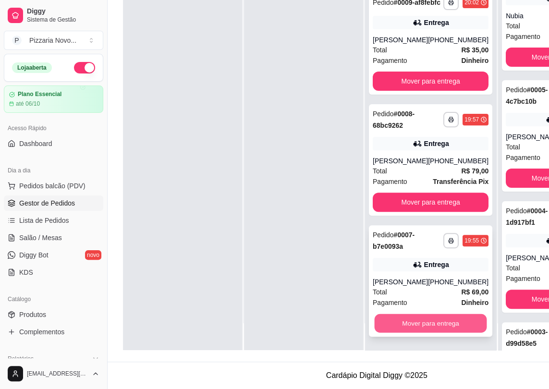
click at [414, 315] on button "Mover para entrega" at bounding box center [431, 323] width 112 height 19
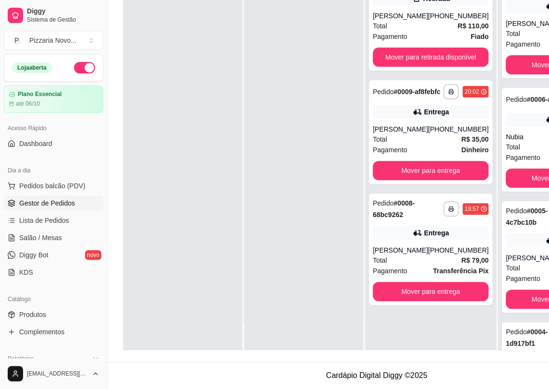
scroll to position [0, 0]
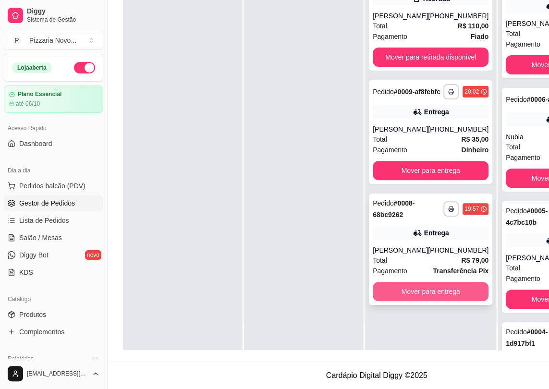
click at [416, 300] on button "Mover para entrega" at bounding box center [431, 291] width 116 height 19
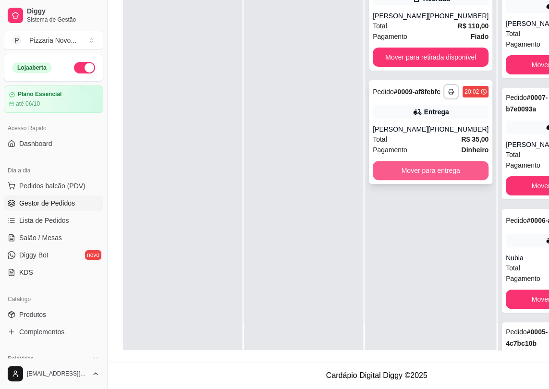
click at [405, 177] on button "Mover para entrega" at bounding box center [431, 170] width 116 height 19
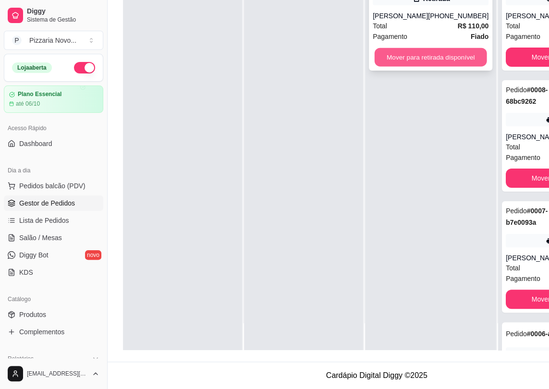
click at [405, 59] on button "Mover para retirada disponível" at bounding box center [431, 57] width 112 height 19
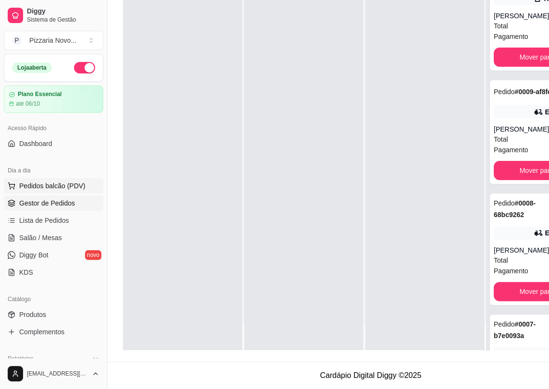
click at [19, 184] on span "Pedidos balcão (PDV)" at bounding box center [52, 186] width 66 height 10
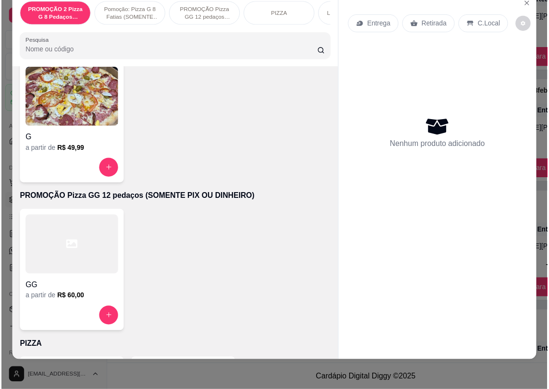
scroll to position [393, 0]
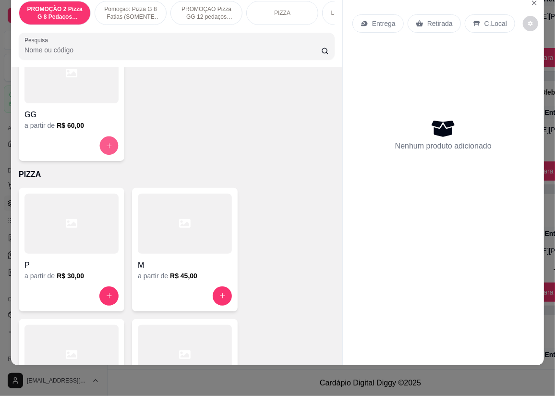
click at [103, 148] on button "increase-product-quantity" at bounding box center [109, 145] width 19 height 19
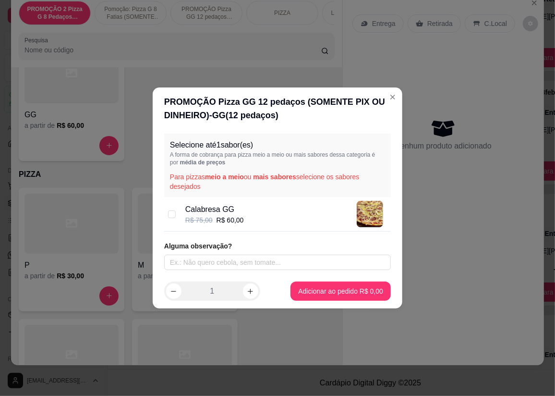
click at [240, 211] on p "Calabresa GG" at bounding box center [214, 210] width 59 height 12
checkbox input "true"
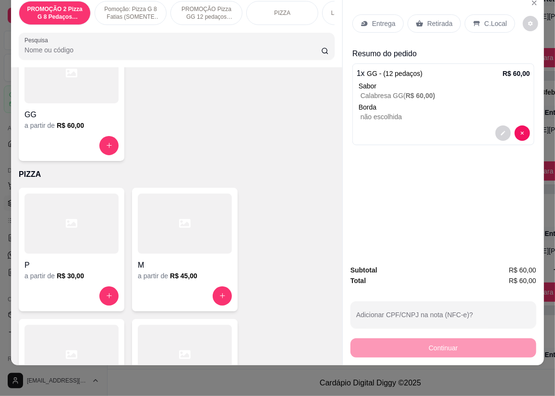
click at [356, 14] on div "Entrega" at bounding box center [378, 23] width 51 height 18
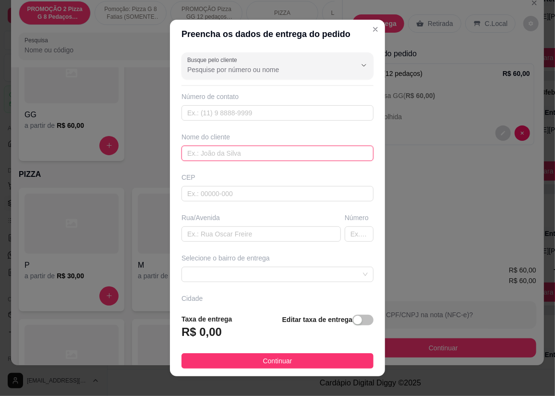
click at [237, 154] on input "text" at bounding box center [278, 153] width 192 height 15
type input "fabiola"
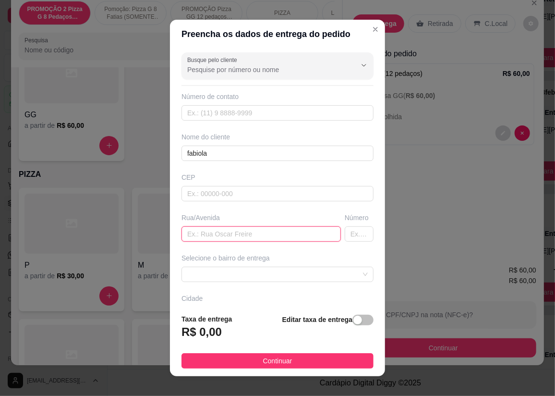
click at [236, 239] on input "text" at bounding box center [261, 233] width 159 height 15
type input "rua 60"
click at [351, 235] on input "text" at bounding box center [359, 233] width 29 height 15
type input "1"
click at [251, 231] on input "rua 60" at bounding box center [261, 233] width 159 height 15
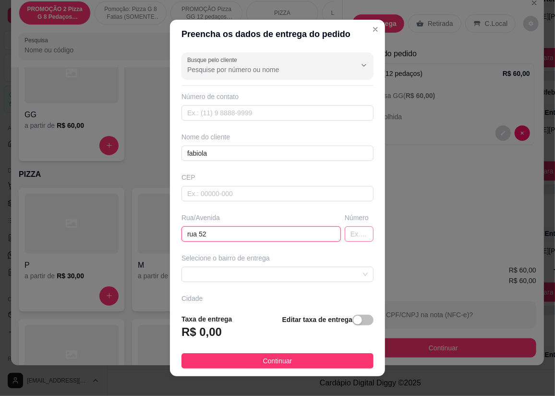
type input "rua 52"
click at [345, 238] on input "text" at bounding box center [359, 233] width 29 height 15
click at [194, 270] on span at bounding box center [277, 274] width 181 height 14
type input "101"
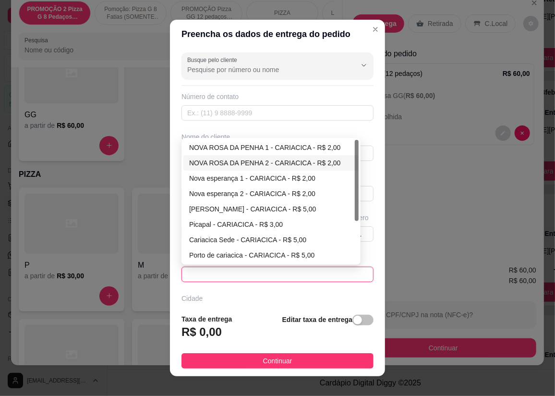
click at [265, 159] on div "NOVA ROSA DA PENHA 2 - CARIACICA - R$ 2,00" at bounding box center [271, 163] width 164 height 11
type input "CARIACICA"
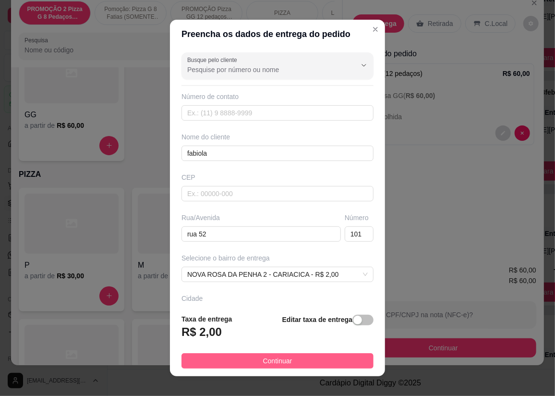
click at [290, 360] on button "Continuar" at bounding box center [278, 360] width 192 height 15
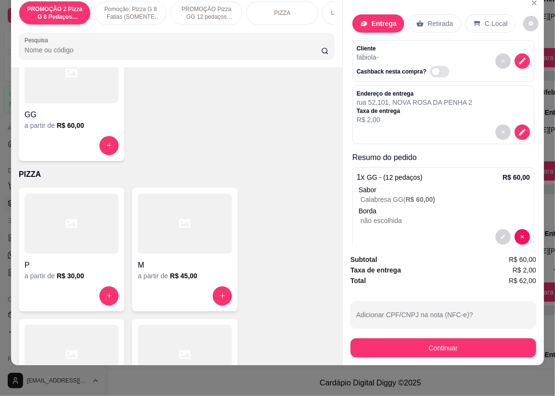
click at [417, 338] on button "Continuar" at bounding box center [444, 347] width 186 height 19
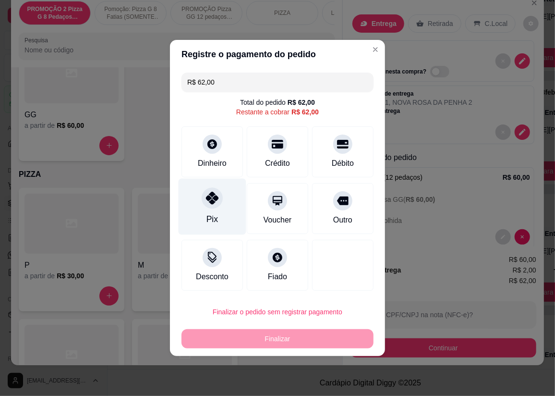
click at [199, 215] on div "Pix" at bounding box center [213, 207] width 68 height 56
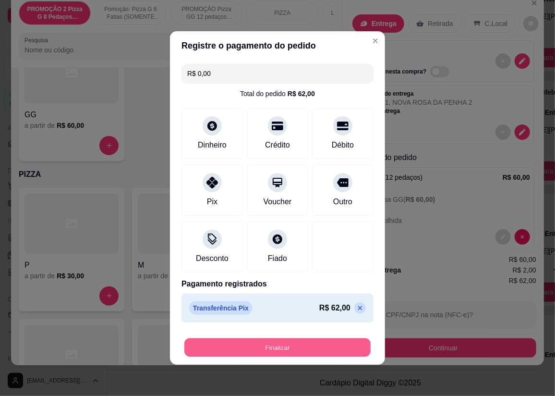
click at [283, 338] on button "Finalizar" at bounding box center [277, 347] width 186 height 19
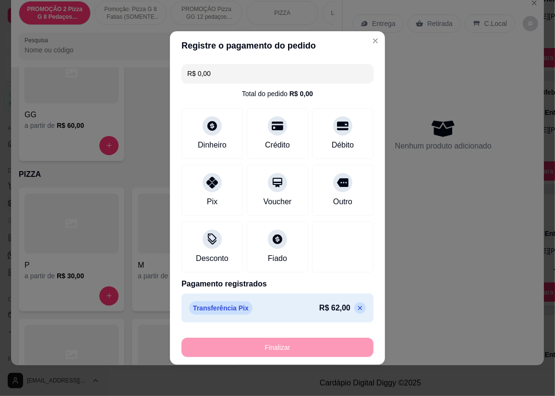
type input "-R$ 62,00"
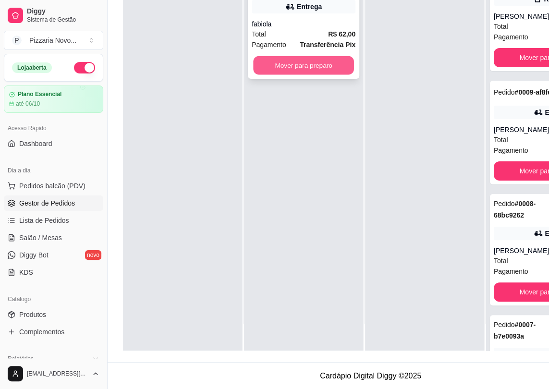
click at [313, 68] on button "Mover para preparo" at bounding box center [303, 65] width 101 height 19
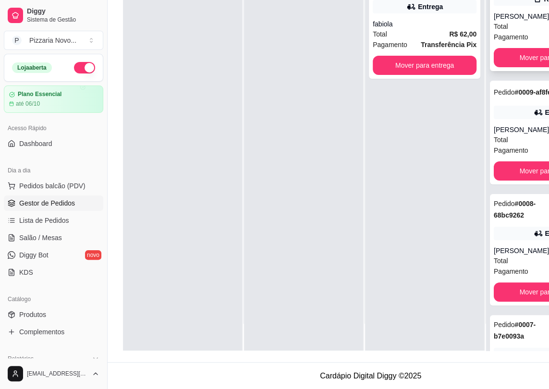
click at [511, 31] on div "Total R$ 110,00" at bounding box center [552, 26] width 116 height 11
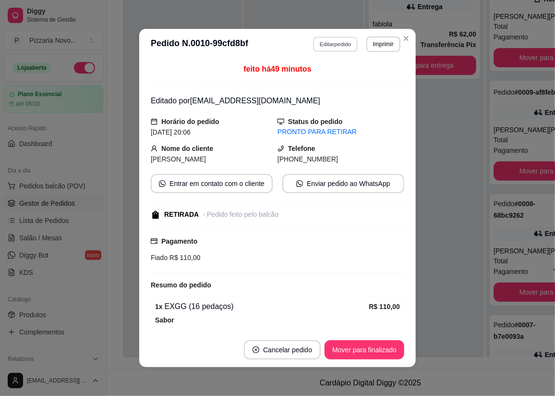
click at [330, 50] on button "Editar pedido" at bounding box center [336, 44] width 45 height 15
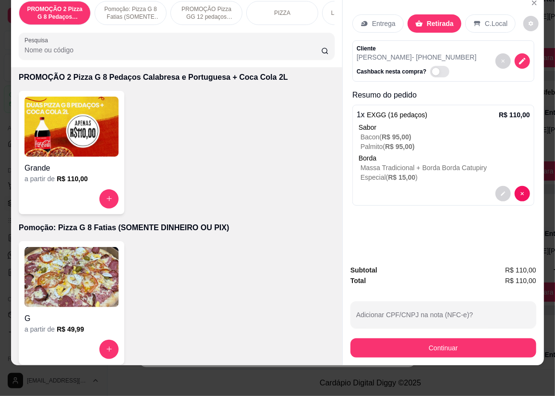
scroll to position [174, 0]
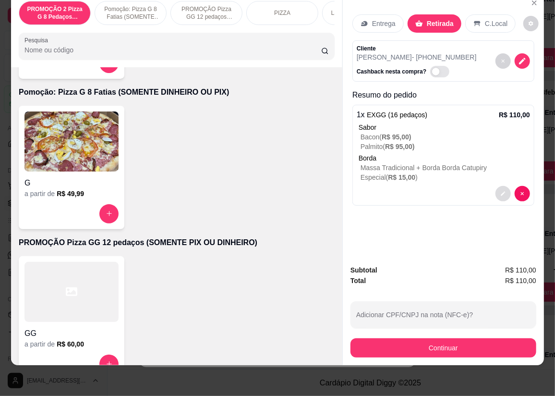
click at [502, 186] on button "decrease-product-quantity" at bounding box center [503, 193] width 15 height 15
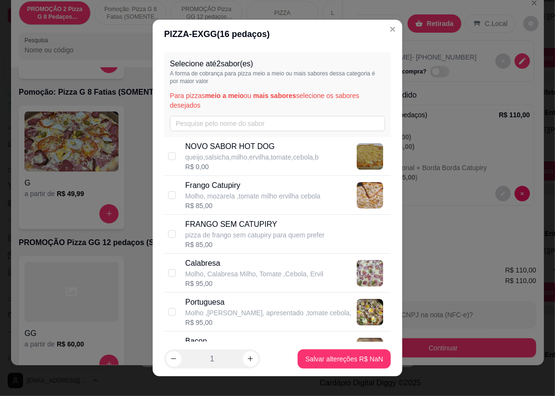
scroll to position [671, 0]
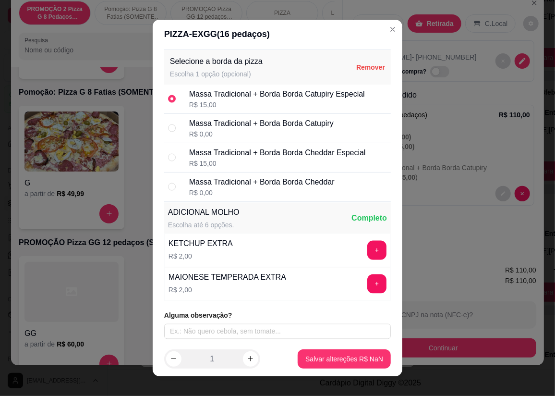
click at [287, 130] on div "R$ 0,00" at bounding box center [261, 134] width 145 height 10
radio input "false"
radio input "true"
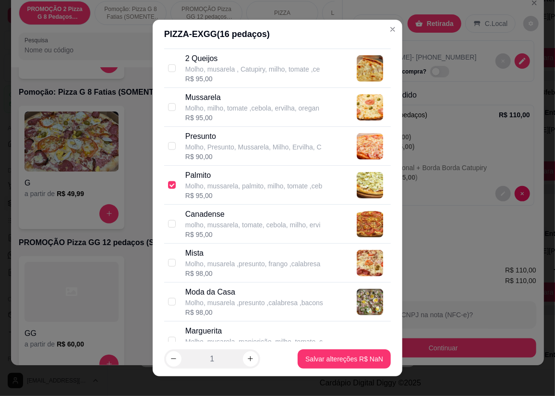
click at [203, 193] on div "R$ 95,00" at bounding box center [253, 196] width 137 height 10
checkbox input "true"
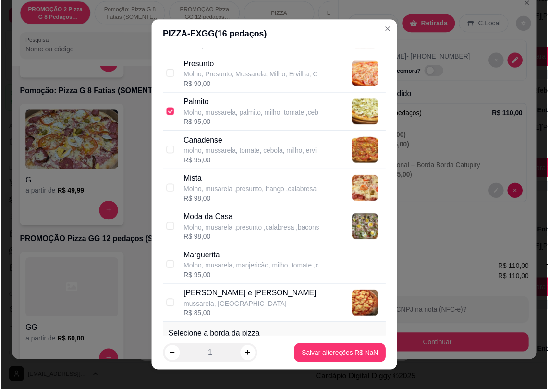
scroll to position [218, 0]
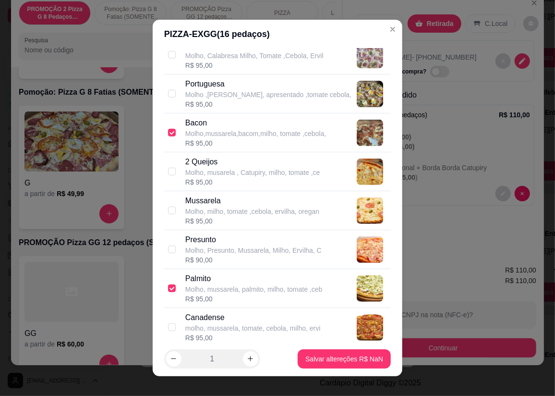
click at [229, 129] on p "Molho,mussarela,bacom,milho, tomate ,cebola," at bounding box center [255, 134] width 141 height 10
checkbox input "true"
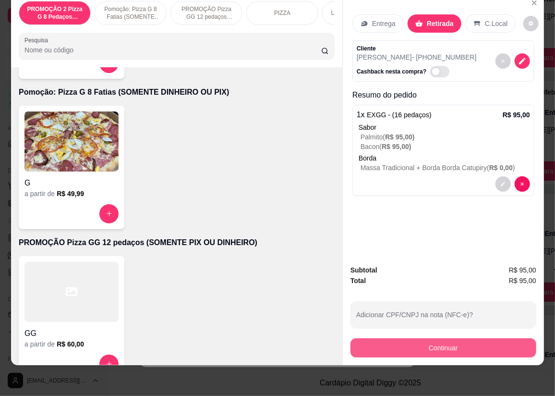
click at [404, 343] on button "Continuar" at bounding box center [444, 347] width 186 height 19
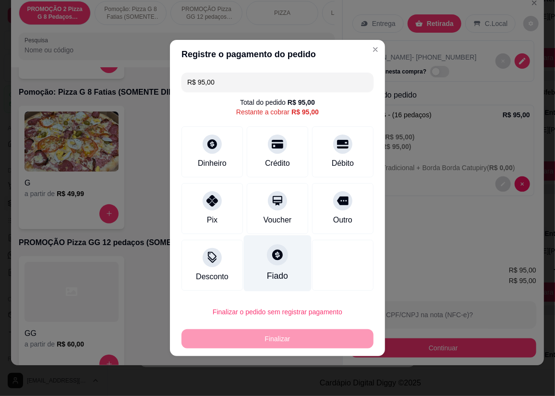
click at [298, 278] on div "Fiado" at bounding box center [278, 263] width 68 height 56
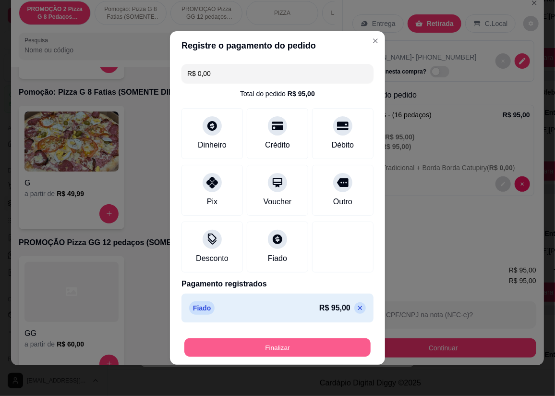
click at [270, 347] on button "Finalizar" at bounding box center [277, 347] width 186 height 19
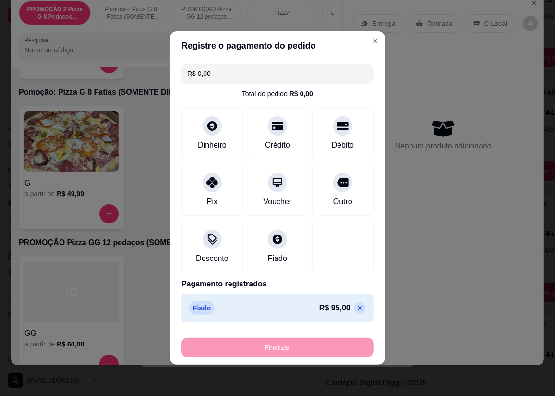
type input "-R$ 95,00"
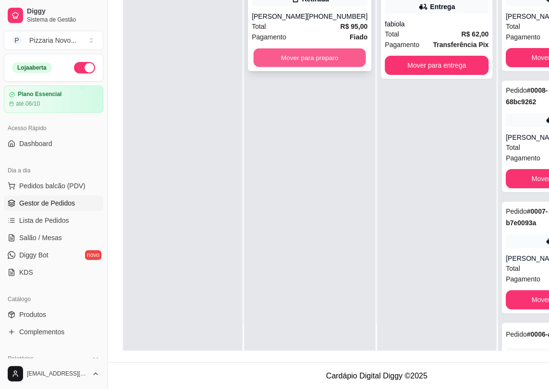
click at [344, 67] on button "Mover para preparo" at bounding box center [310, 58] width 112 height 19
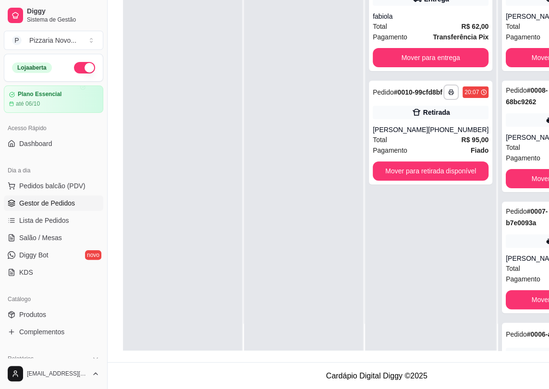
scroll to position [153, 0]
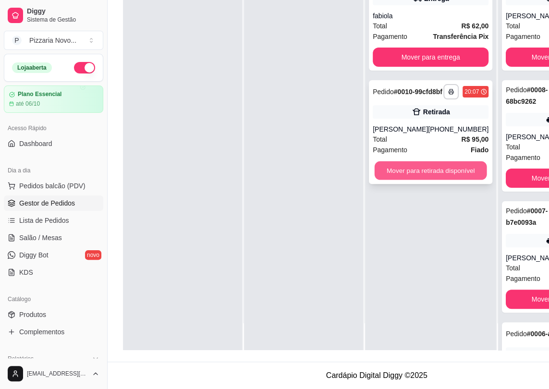
click at [442, 177] on button "Mover para retirada disponível" at bounding box center [431, 170] width 112 height 19
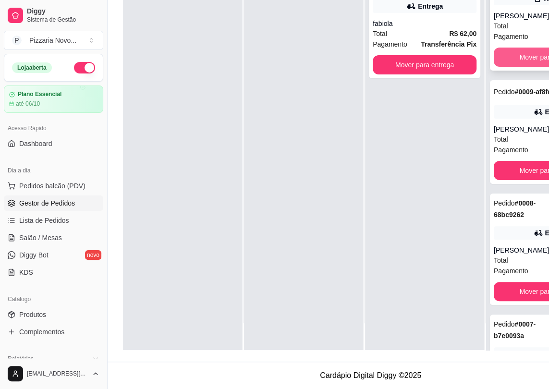
click at [524, 55] on button "Mover para finalizado" at bounding box center [552, 57] width 116 height 19
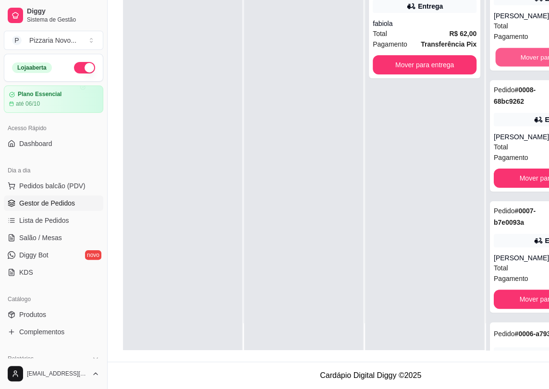
click at [524, 55] on button "Mover para finalizado" at bounding box center [552, 57] width 112 height 19
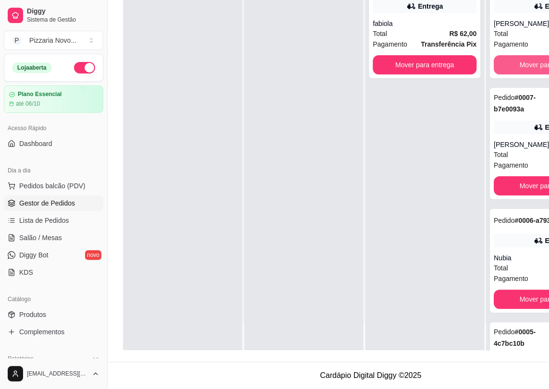
click at [524, 55] on button "Mover para finalizado" at bounding box center [552, 64] width 116 height 19
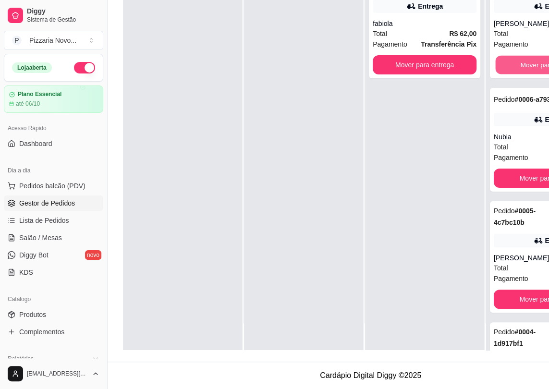
click at [527, 56] on button "Mover para finalizado" at bounding box center [552, 65] width 112 height 19
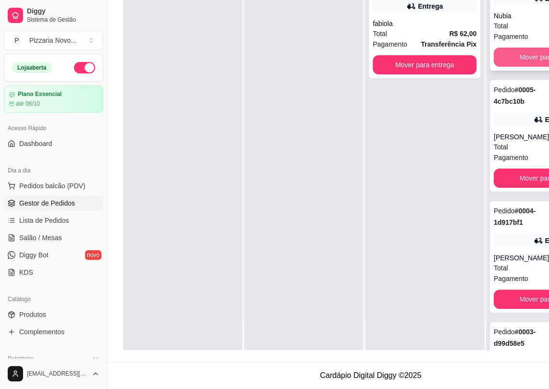
click at [532, 55] on button "Mover para finalizado" at bounding box center [552, 57] width 116 height 19
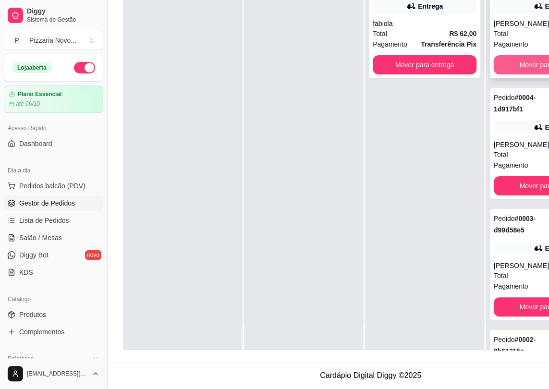
click at [532, 74] on button "Mover para finalizado" at bounding box center [552, 64] width 116 height 19
click at [537, 62] on button "Mover para finalizado" at bounding box center [552, 64] width 116 height 19
click at [539, 62] on button "Mover para finalizado" at bounding box center [552, 65] width 112 height 19
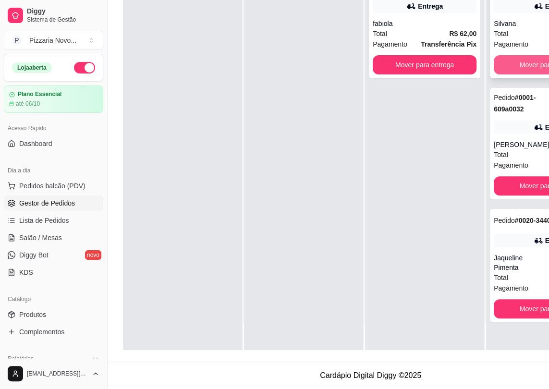
click at [540, 61] on button "Mover para finalizado" at bounding box center [552, 64] width 116 height 19
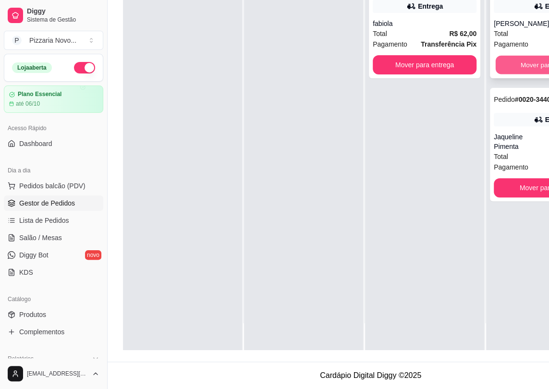
click at [542, 56] on button "Mover para finalizado" at bounding box center [552, 65] width 112 height 19
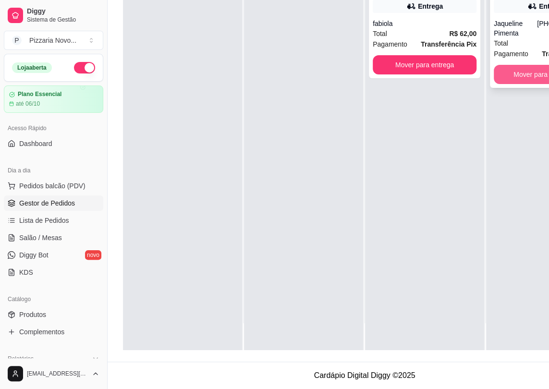
click at [543, 65] on button "Mover para finalizado" at bounding box center [546, 74] width 104 height 19
